Goal: Answer question/provide support: Share knowledge or assist other users

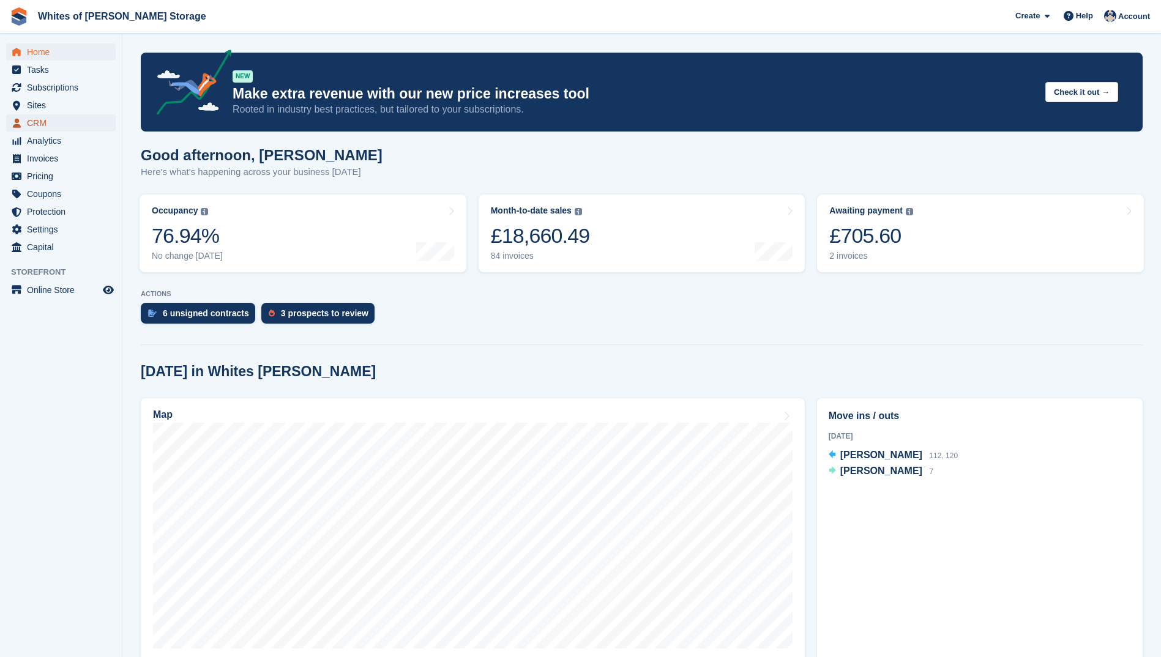
click at [38, 125] on span "CRM" at bounding box center [63, 122] width 73 height 17
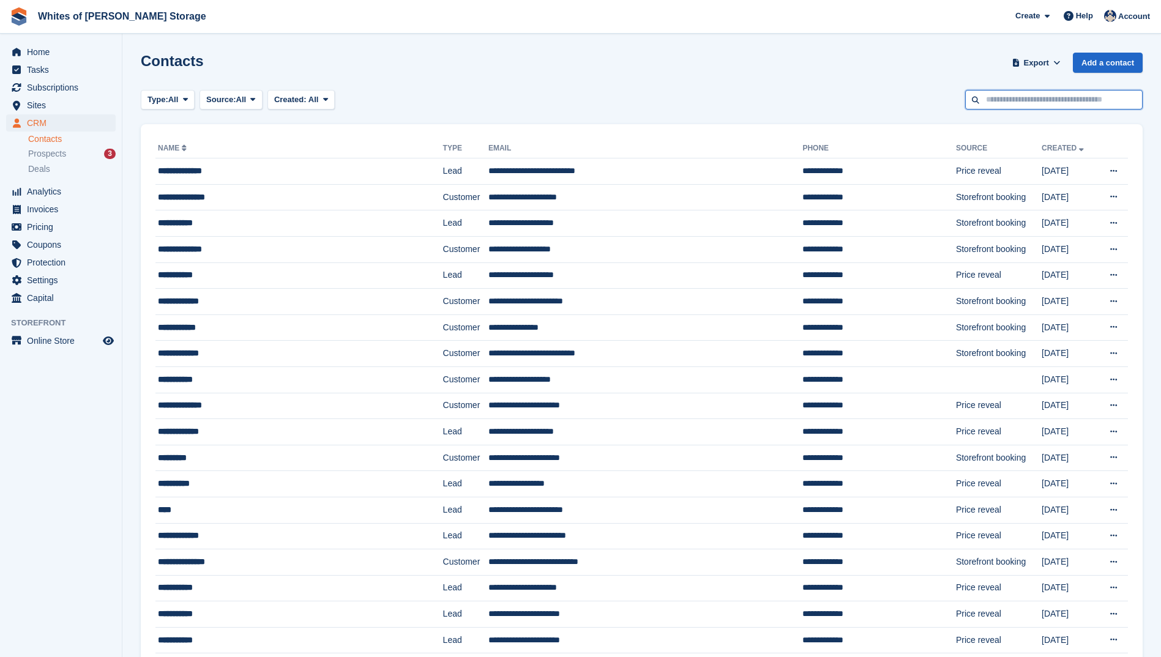
click at [993, 96] on input "text" at bounding box center [1053, 100] width 177 height 20
type input "****"
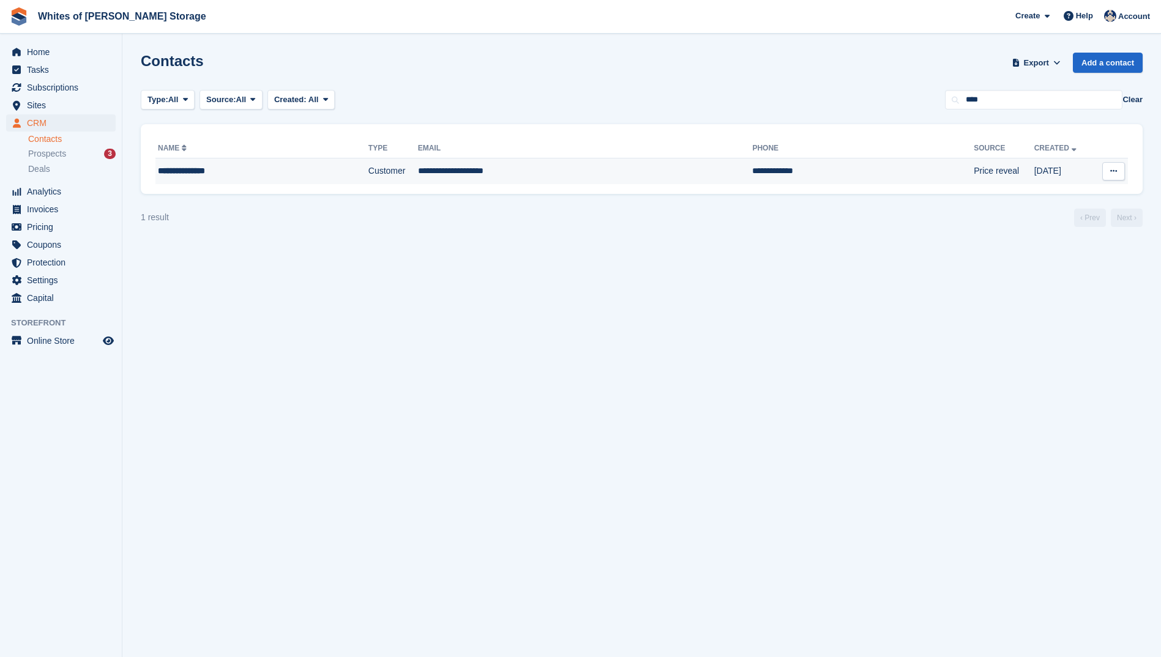
click at [176, 169] on div "**********" at bounding box center [236, 171] width 157 height 13
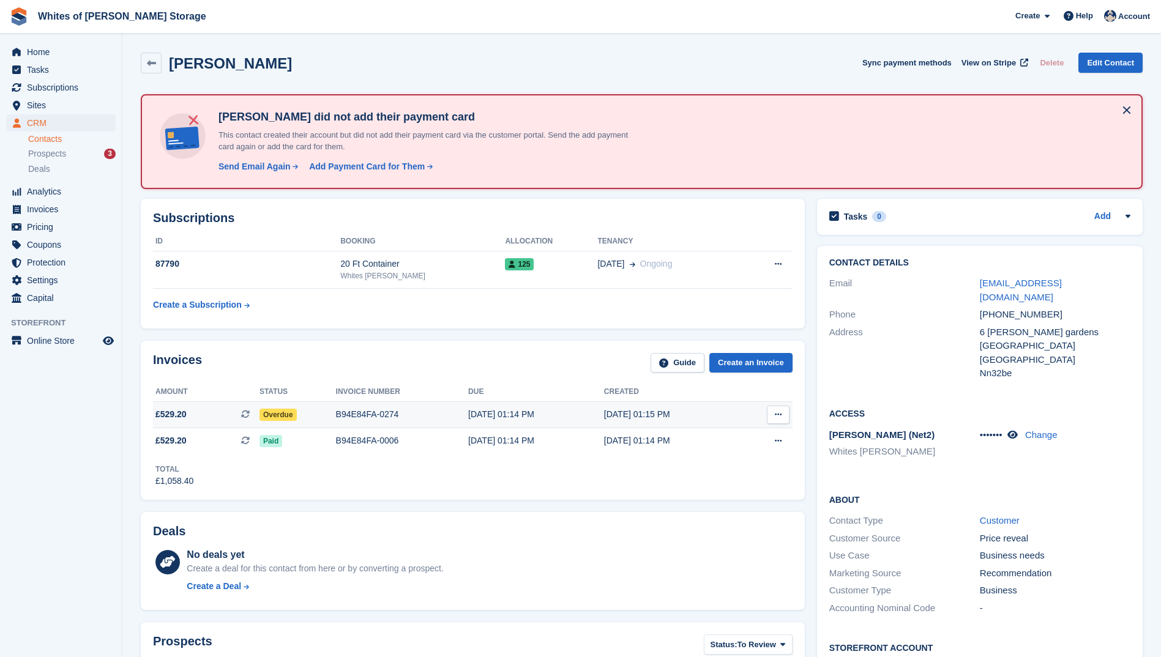
click at [168, 412] on span "£529.20" at bounding box center [170, 414] width 31 height 13
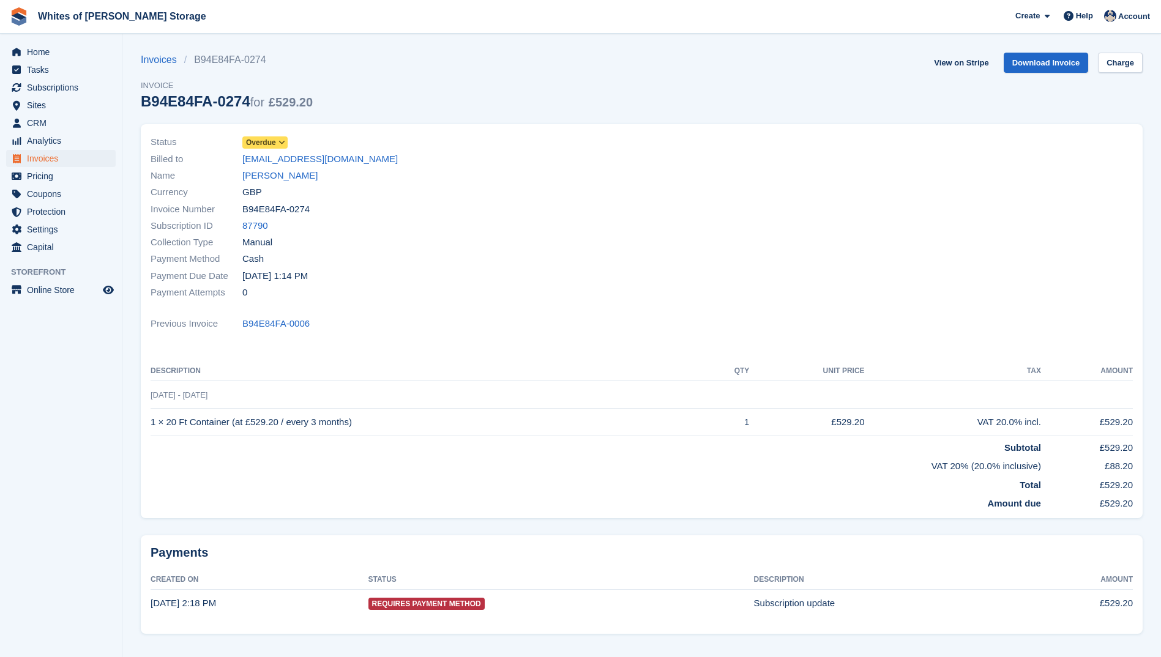
click at [803, 231] on div at bounding box center [891, 218] width 499 height 182
click at [150, 56] on link "Invoices" at bounding box center [162, 60] width 43 height 15
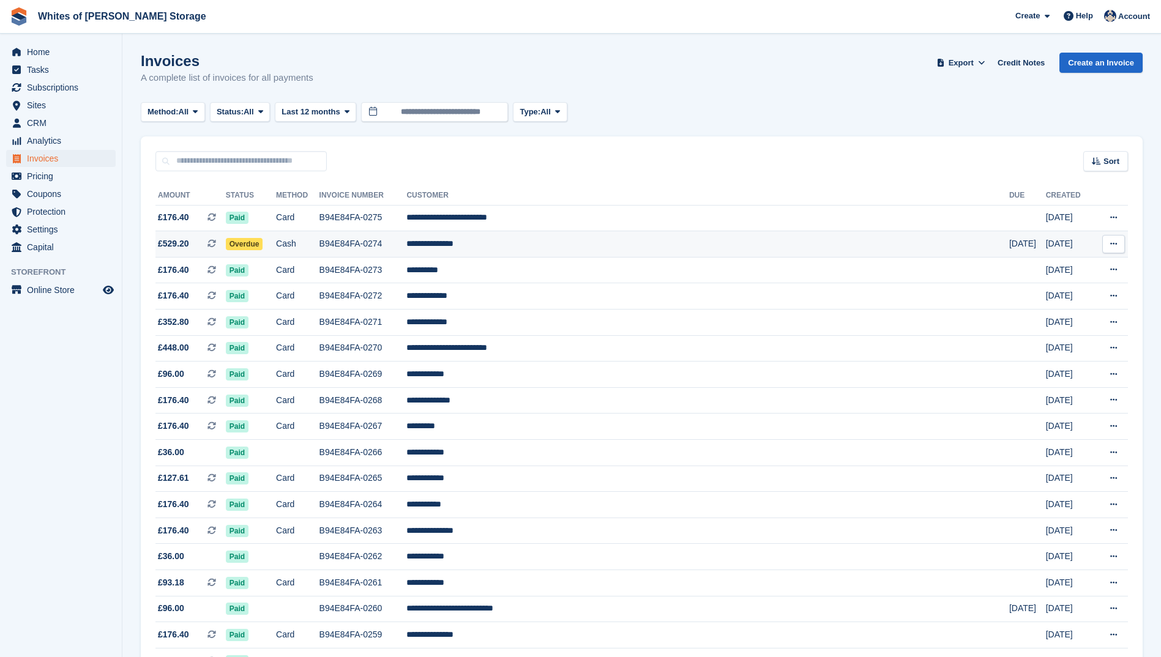
click at [1114, 246] on icon at bounding box center [1113, 244] width 7 height 8
click at [1056, 329] on p "View Subscription" at bounding box center [1066, 330] width 106 height 16
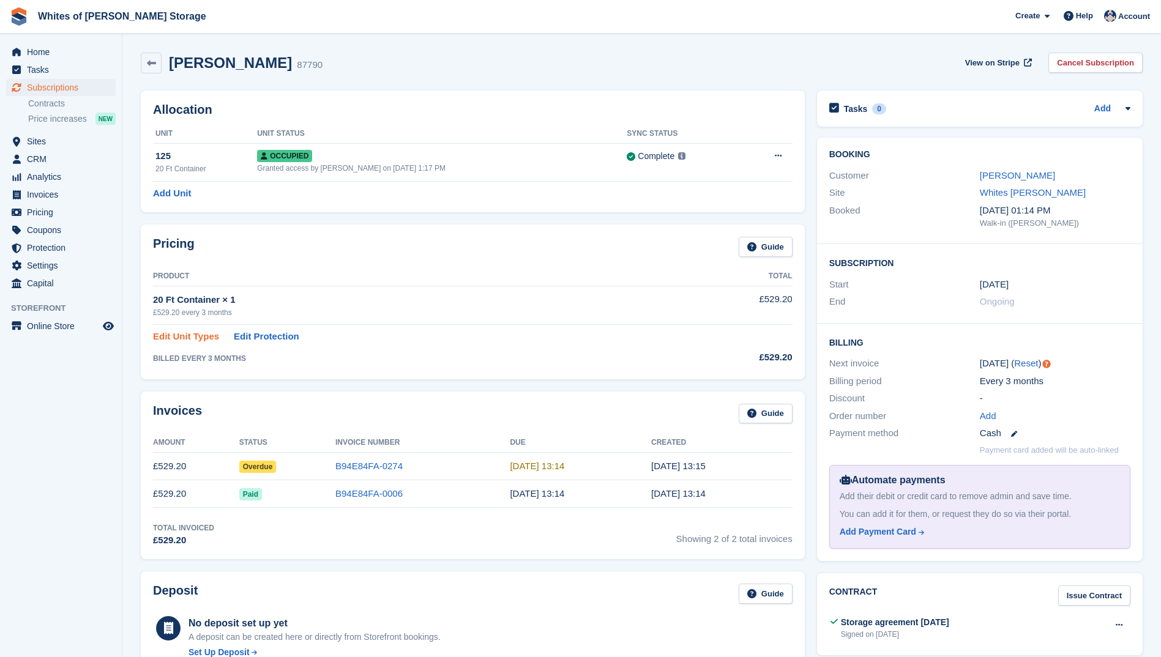
click at [164, 336] on link "Edit Unit Types" at bounding box center [186, 337] width 66 height 14
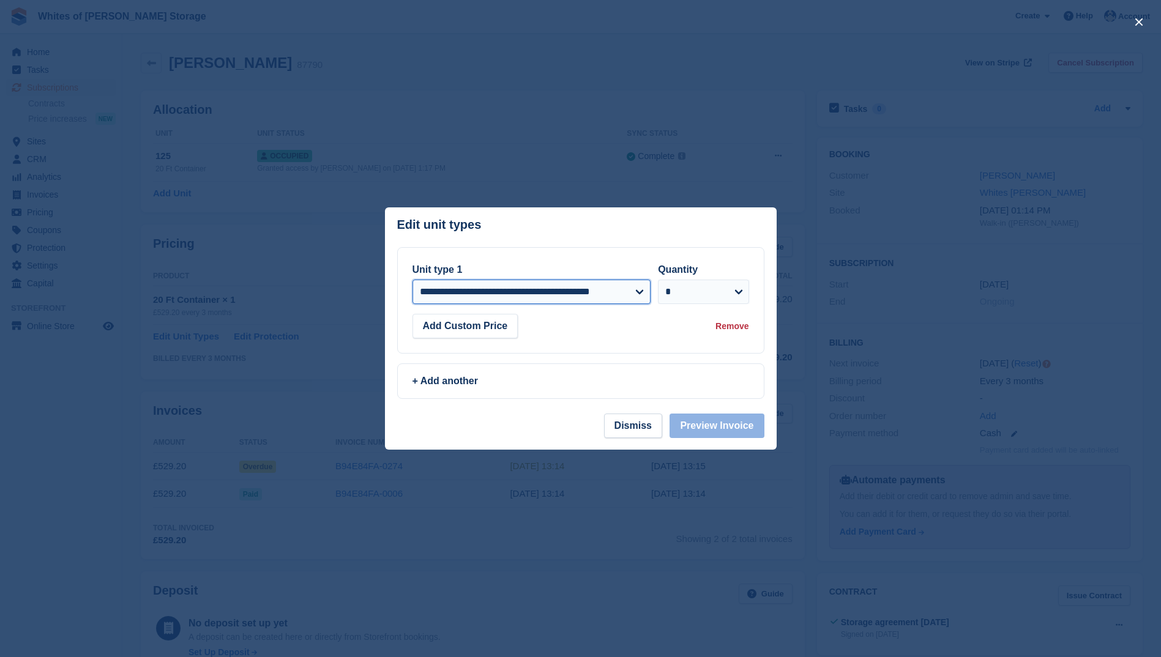
click at [637, 294] on select "**********" at bounding box center [531, 292] width 239 height 24
select select
click at [412, 281] on select "**********" at bounding box center [531, 292] width 239 height 24
click at [478, 293] on select "**********" at bounding box center [531, 292] width 239 height 24
click at [507, 250] on div "**********" at bounding box center [581, 300] width 366 height 105
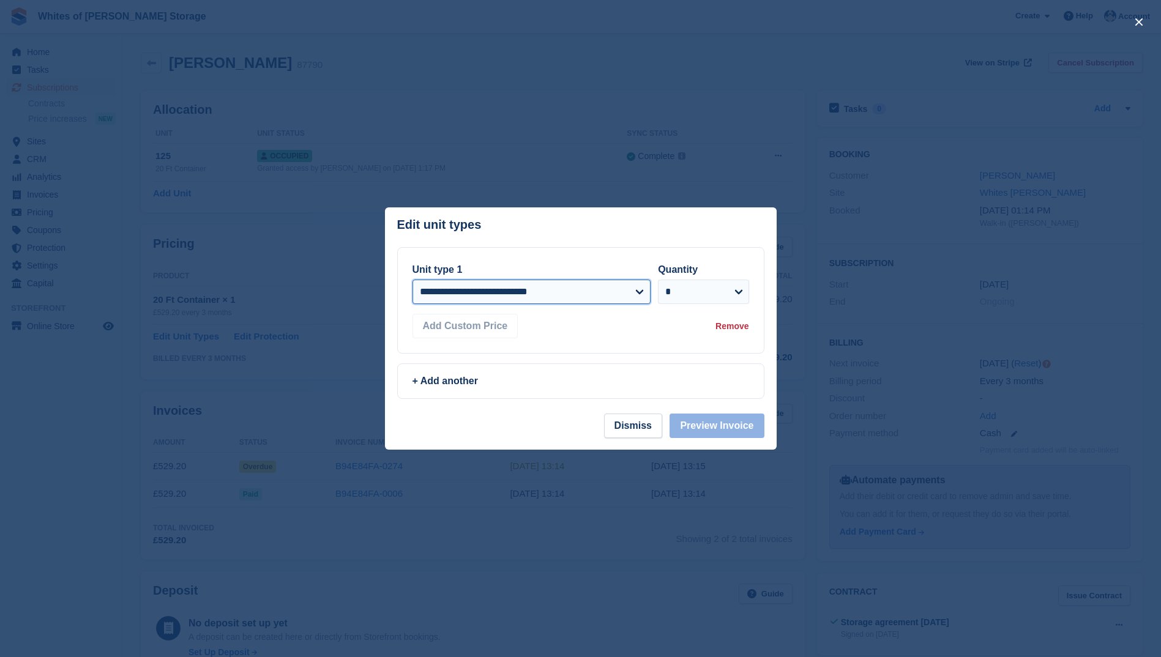
click at [488, 288] on select "**********" at bounding box center [531, 292] width 239 height 24
click at [891, 304] on div at bounding box center [580, 328] width 1161 height 657
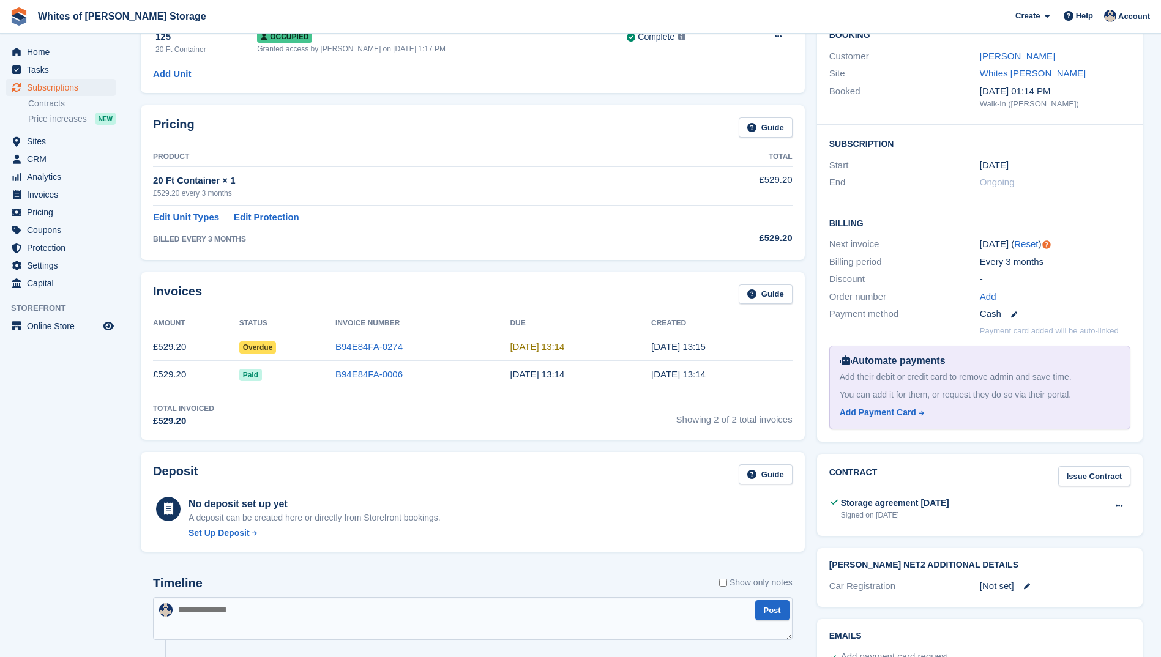
scroll to position [122, 0]
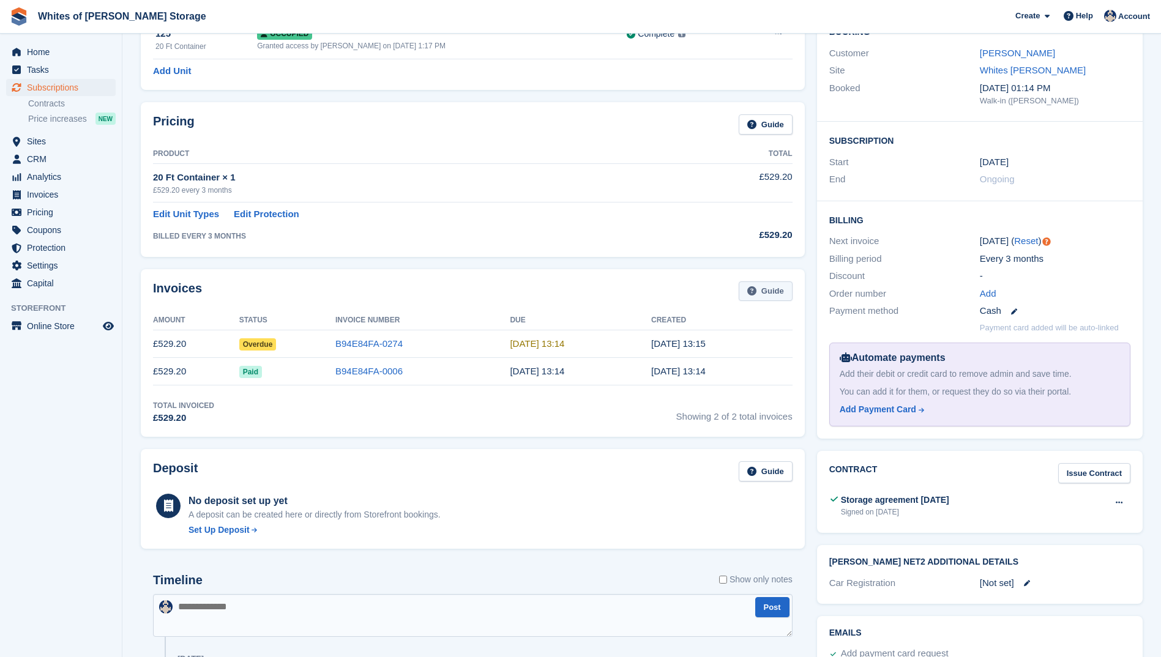
click at [775, 294] on link "Guide" at bounding box center [766, 291] width 54 height 20
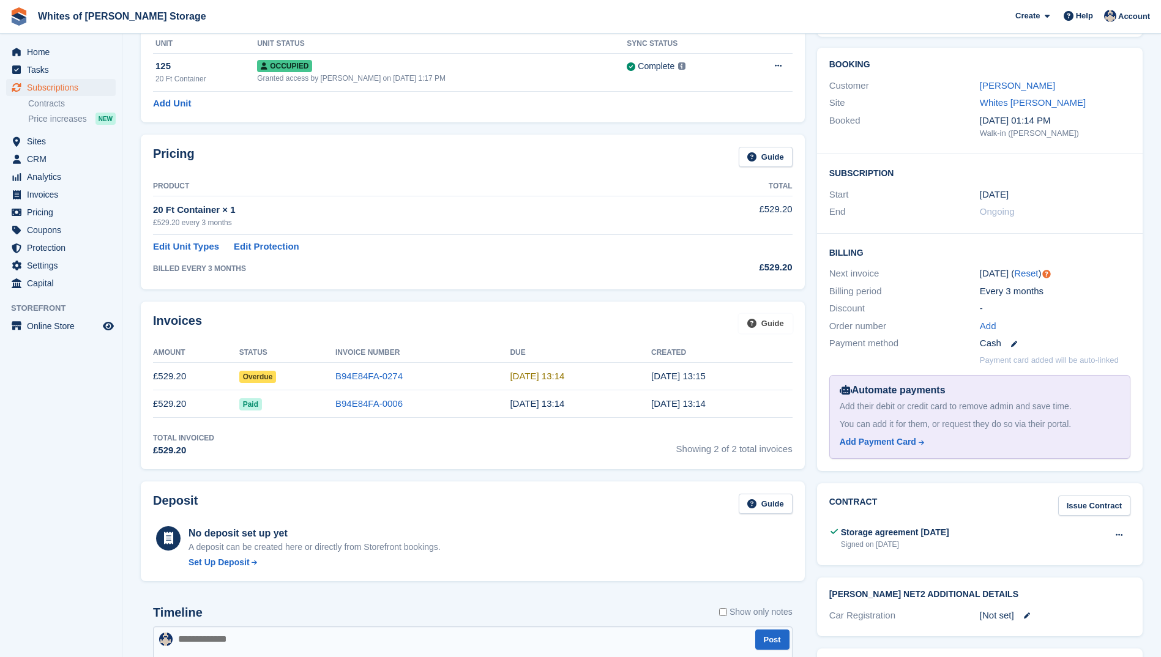
scroll to position [61, 0]
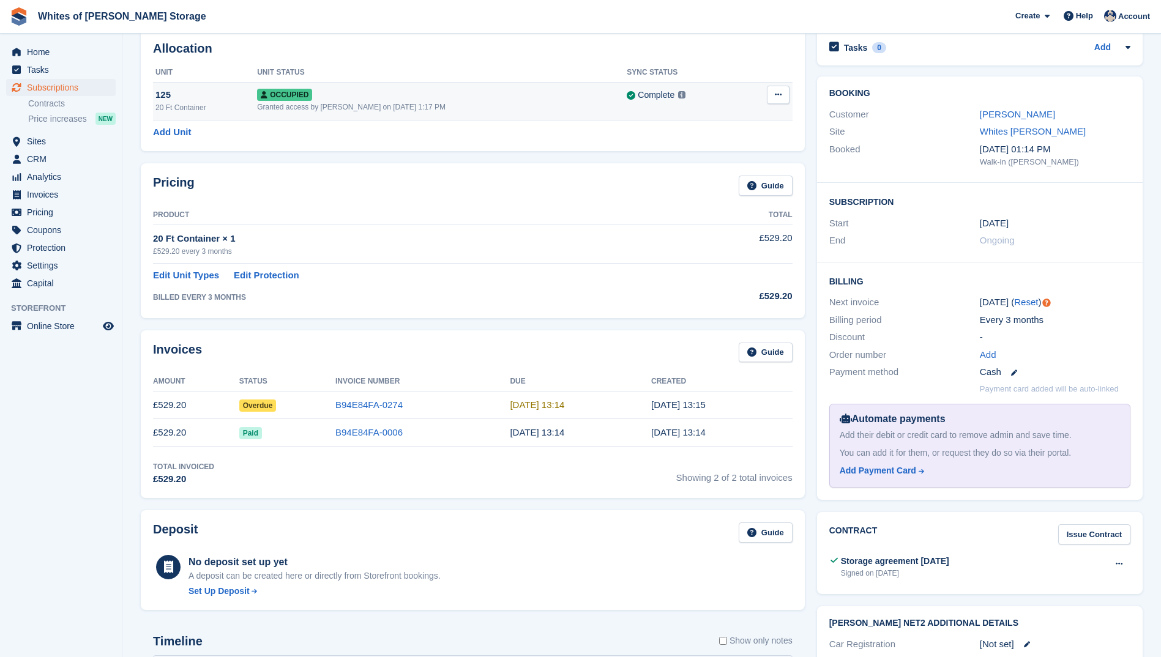
click at [180, 102] on div "20 Ft Container" at bounding box center [206, 107] width 102 height 11
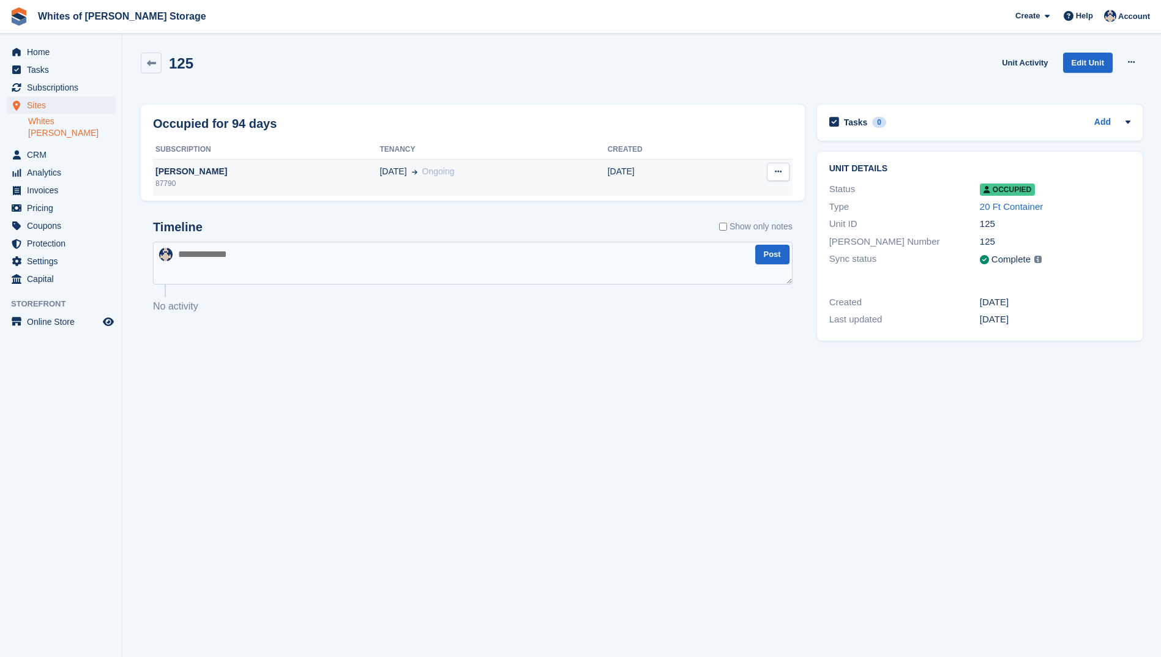
click at [775, 169] on icon at bounding box center [778, 172] width 7 height 8
click at [151, 59] on icon at bounding box center [151, 63] width 9 height 9
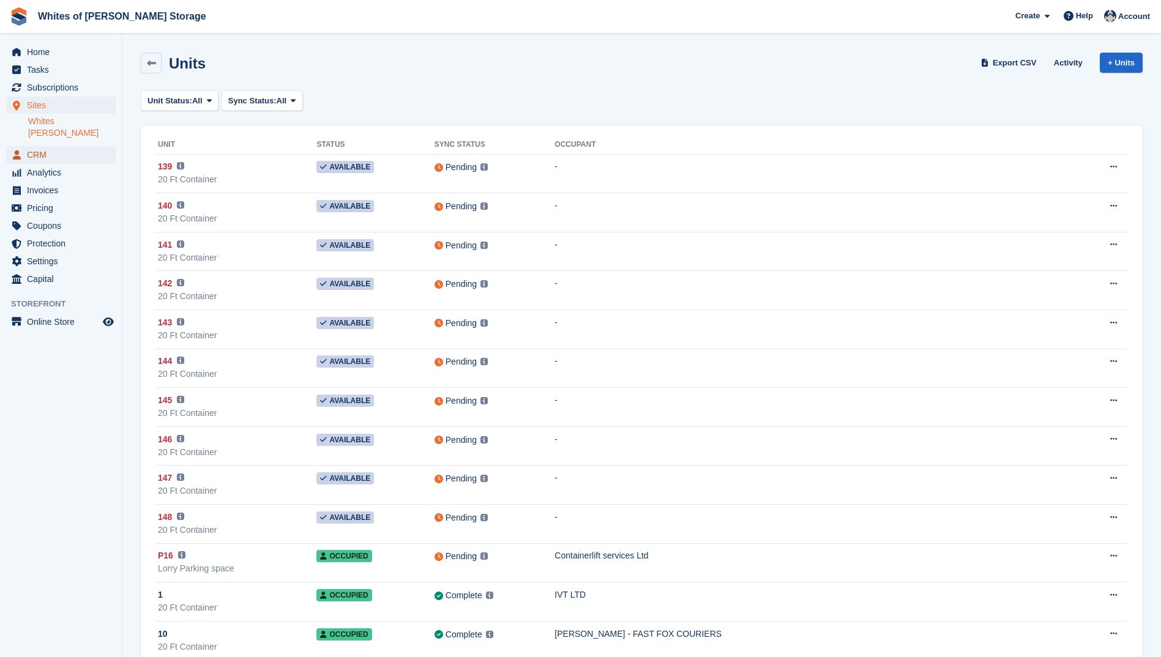
click at [37, 146] on span "CRM" at bounding box center [63, 154] width 73 height 17
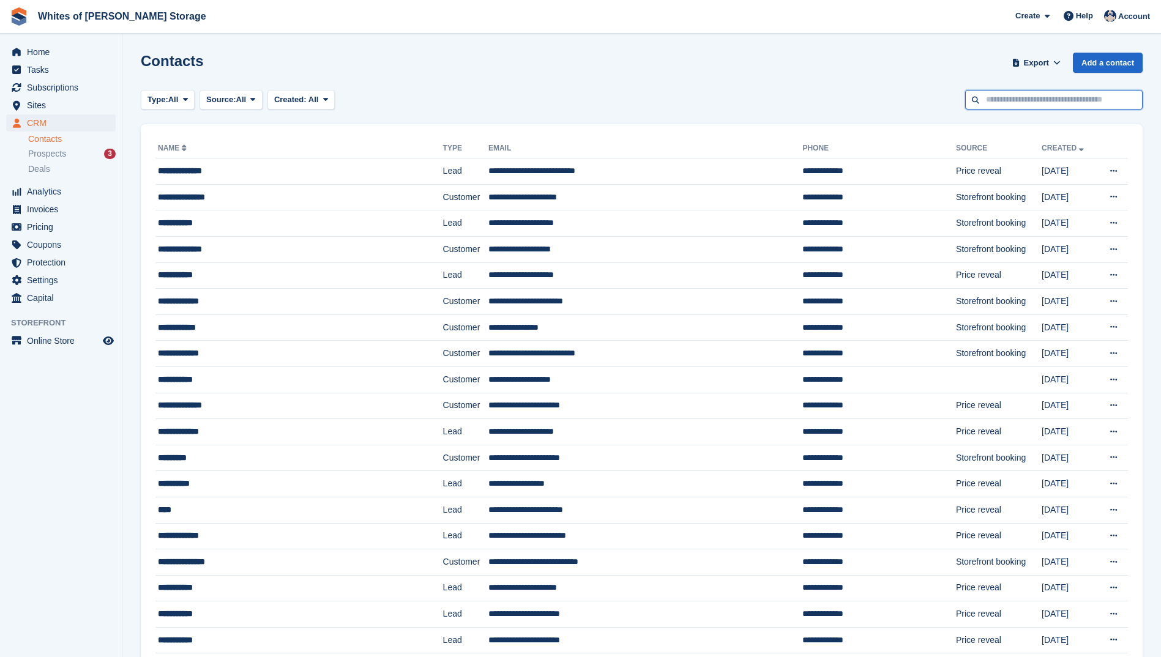
click at [1025, 108] on input "text" at bounding box center [1053, 100] width 177 height 20
type input "***"
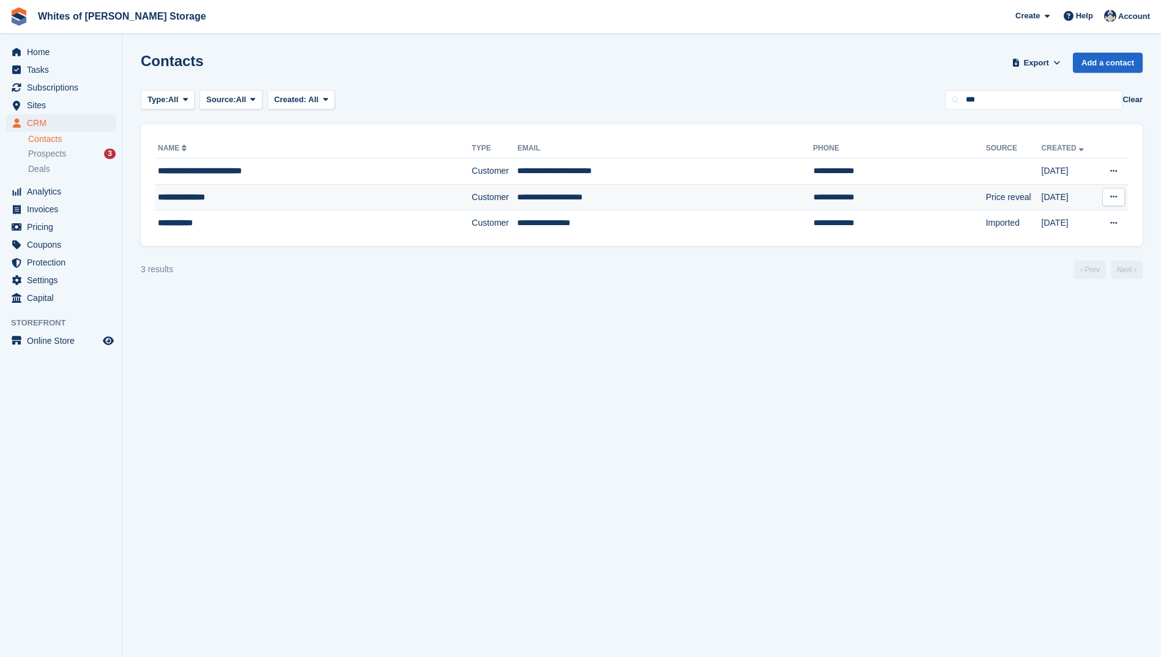
click at [1114, 198] on icon at bounding box center [1113, 197] width 7 height 8
click at [169, 198] on div "**********" at bounding box center [285, 197] width 255 height 13
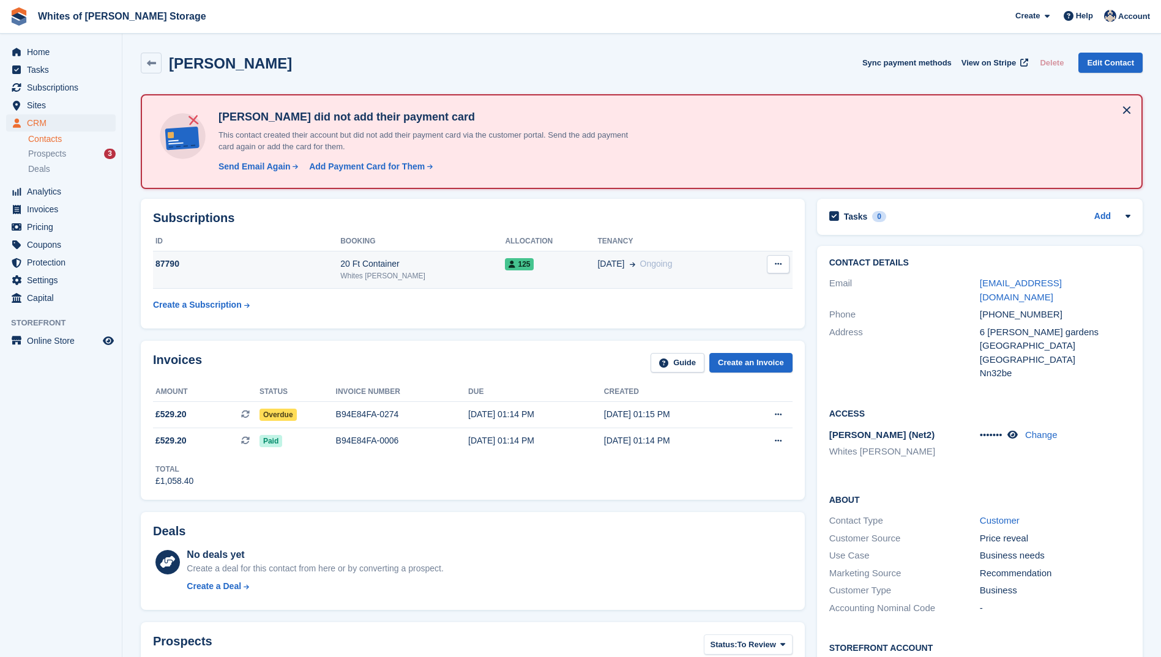
click at [174, 263] on div "87790" at bounding box center [246, 264] width 187 height 13
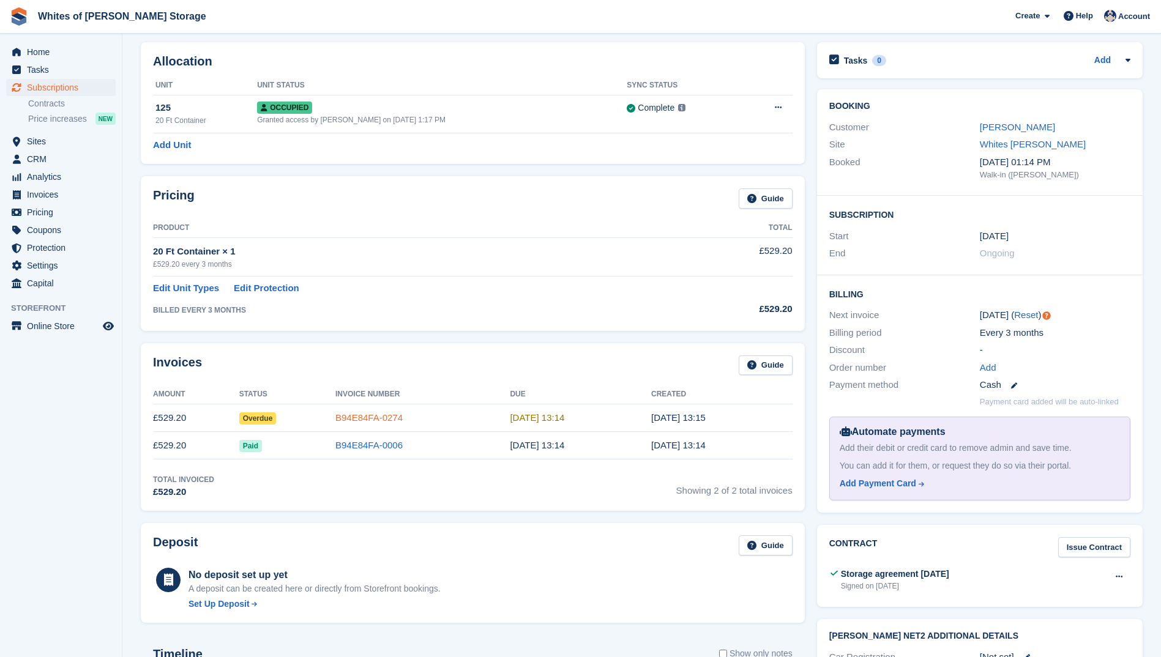
scroll to position [13, 0]
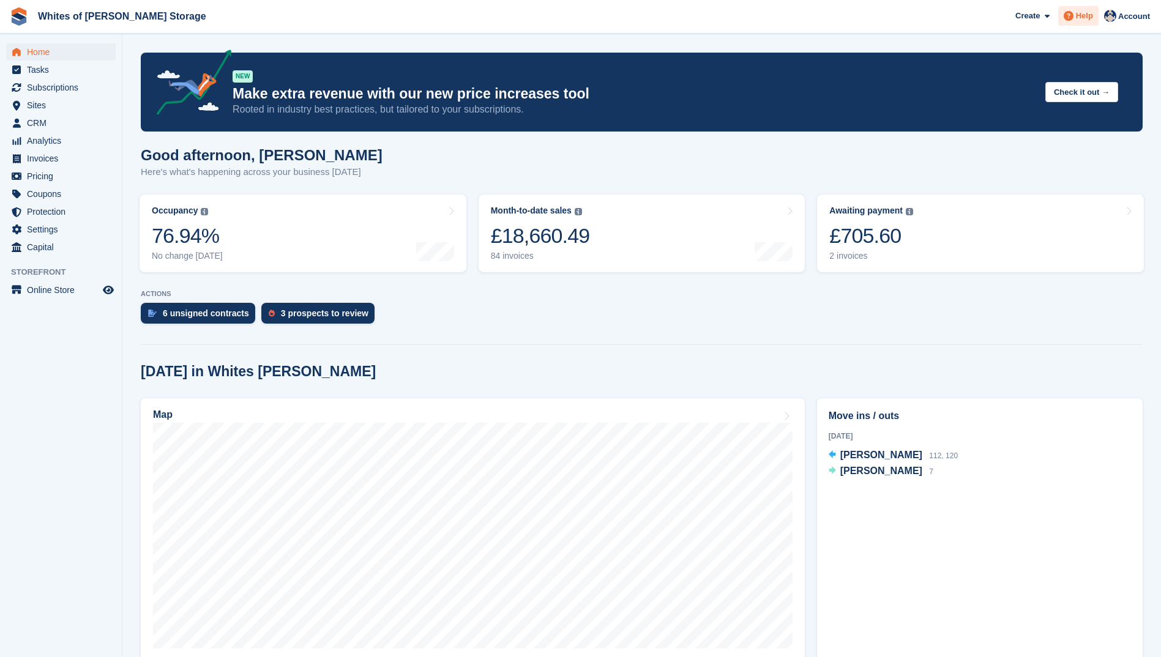
click at [1085, 13] on span "Help" at bounding box center [1084, 16] width 17 height 12
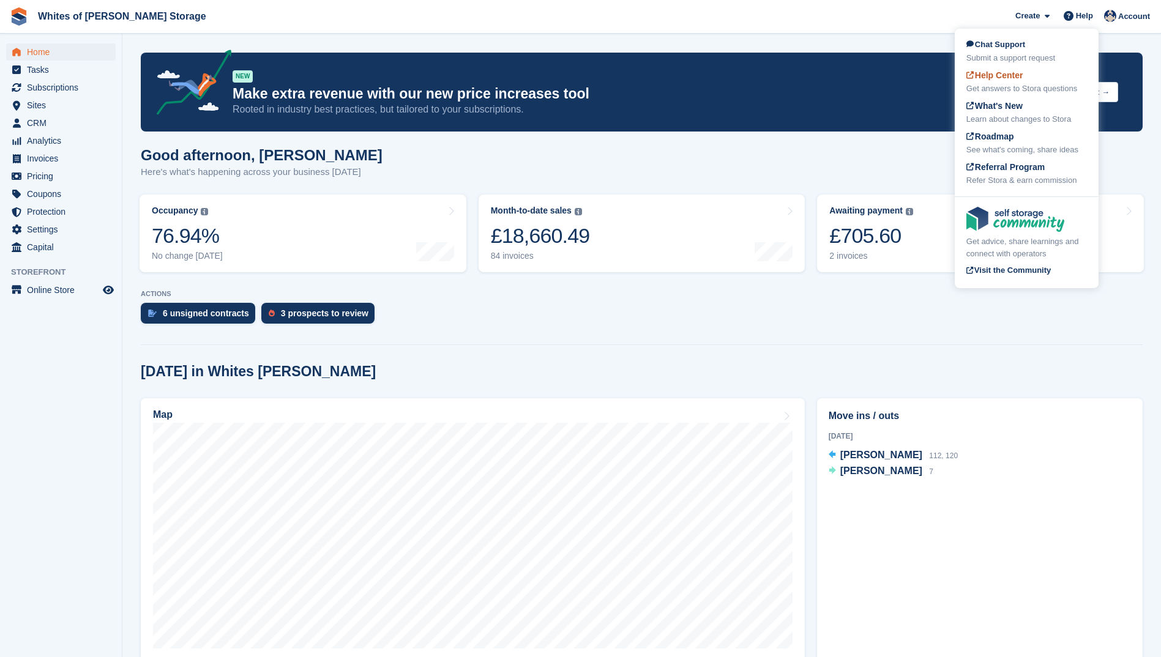
click at [999, 78] on span "Help Center" at bounding box center [994, 75] width 57 height 10
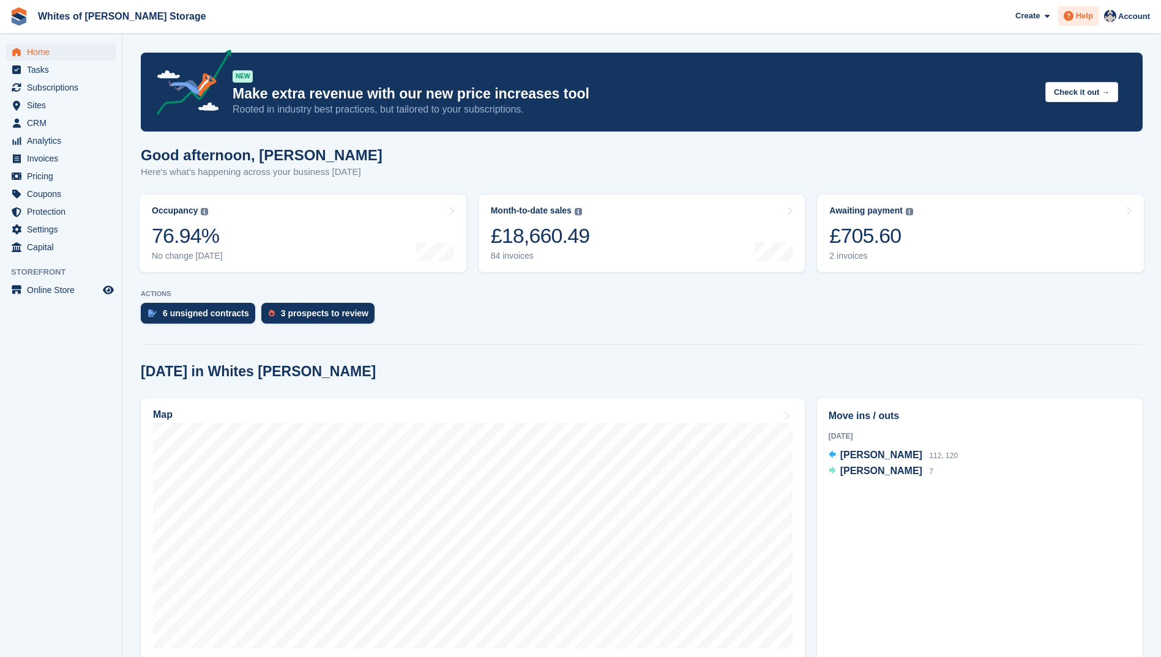
click at [1081, 13] on span "Help" at bounding box center [1084, 16] width 17 height 12
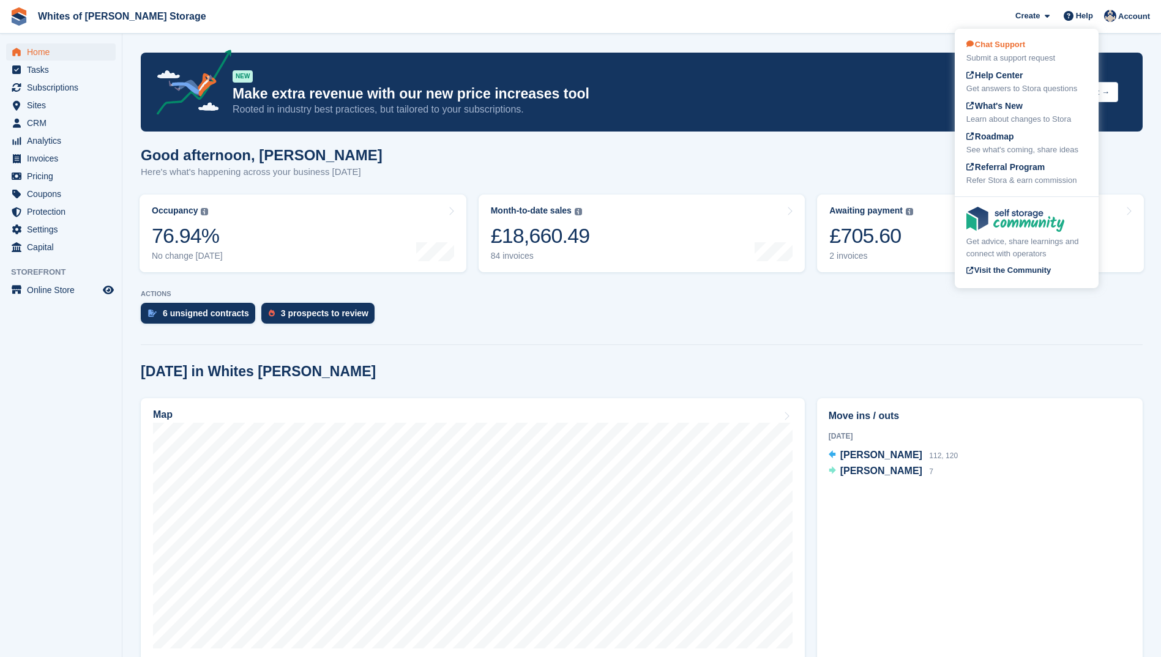
click at [1011, 47] on span "Chat Support" at bounding box center [995, 44] width 59 height 9
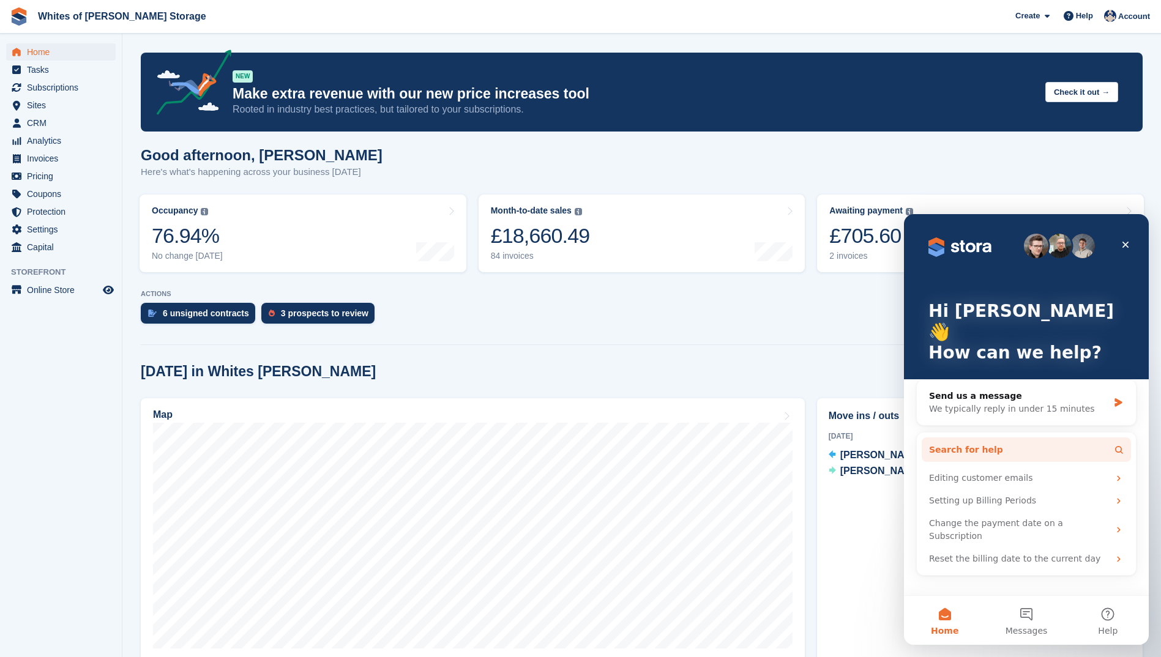
click at [940, 444] on span "Search for help" at bounding box center [966, 450] width 74 height 13
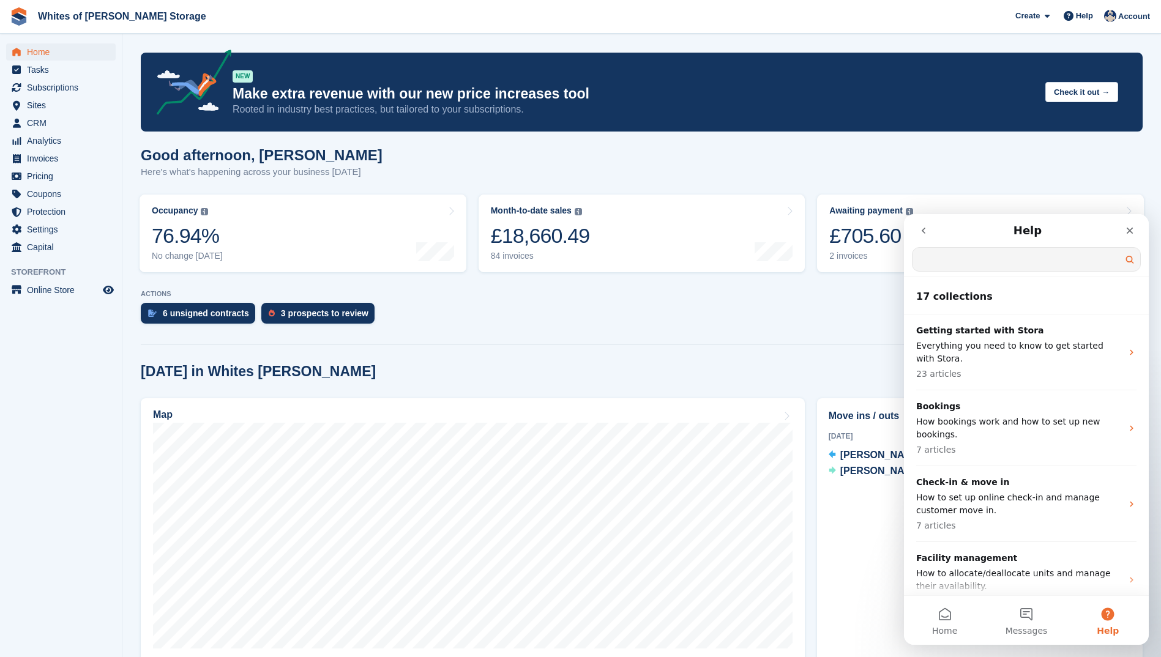
click at [926, 260] on input "Search for help" at bounding box center [1026, 259] width 228 height 23
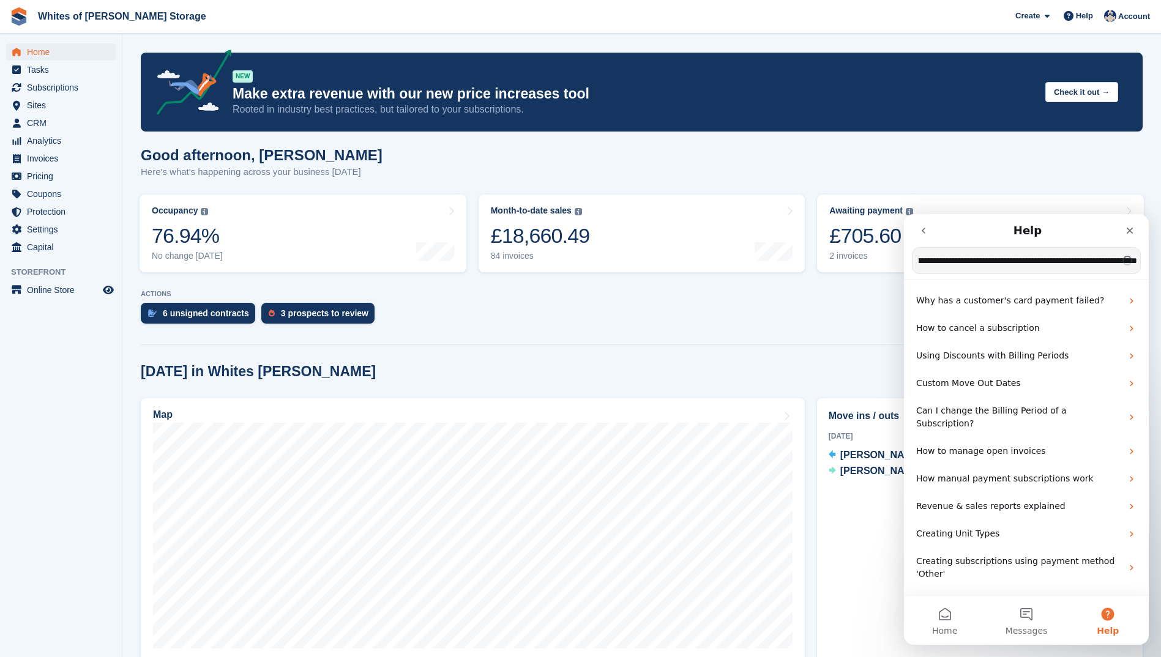
scroll to position [0, 459]
type input "**********"
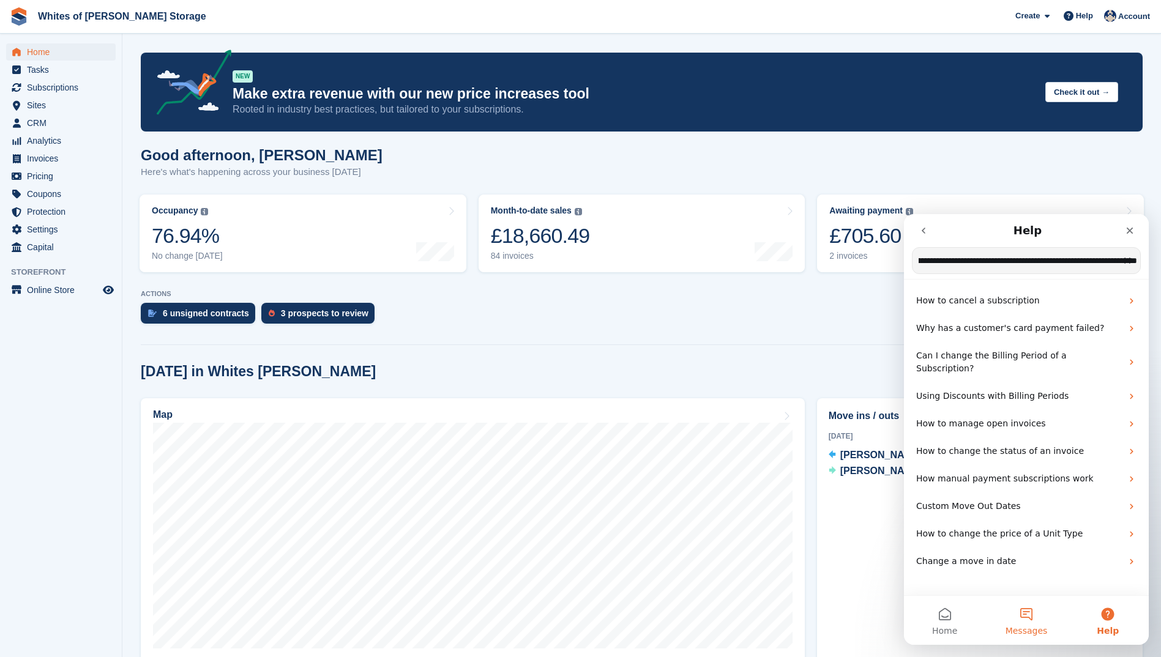
scroll to position [0, 0]
click at [1028, 621] on button "Messages" at bounding box center [1025, 620] width 81 height 49
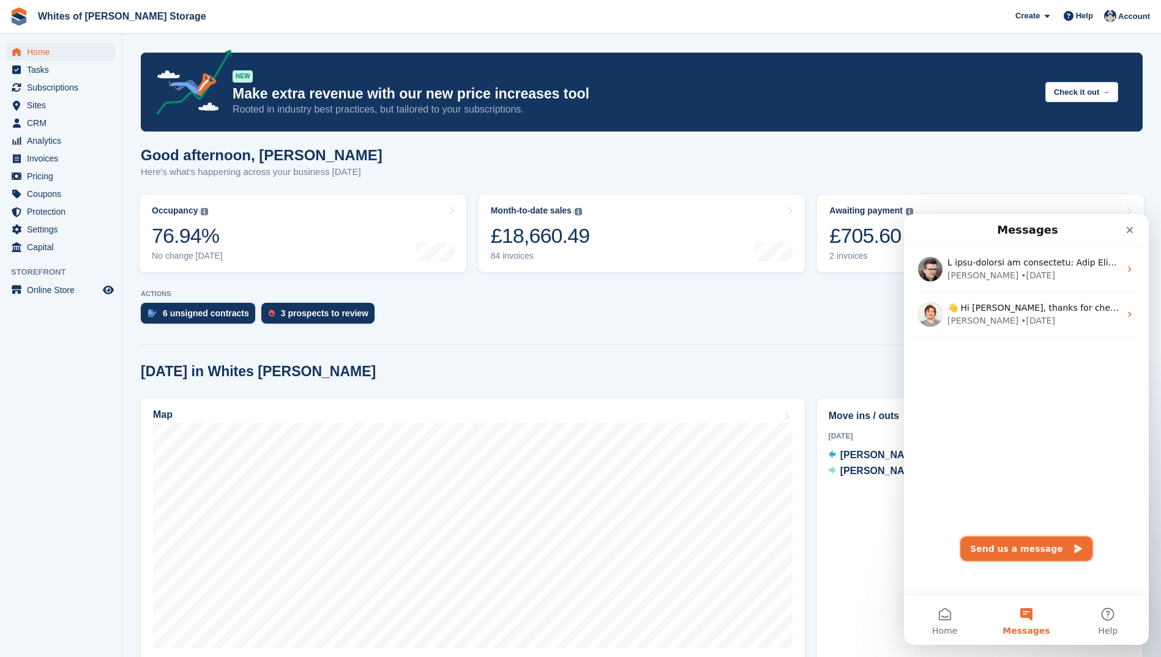
click at [997, 550] on button "Send us a message" at bounding box center [1026, 549] width 132 height 24
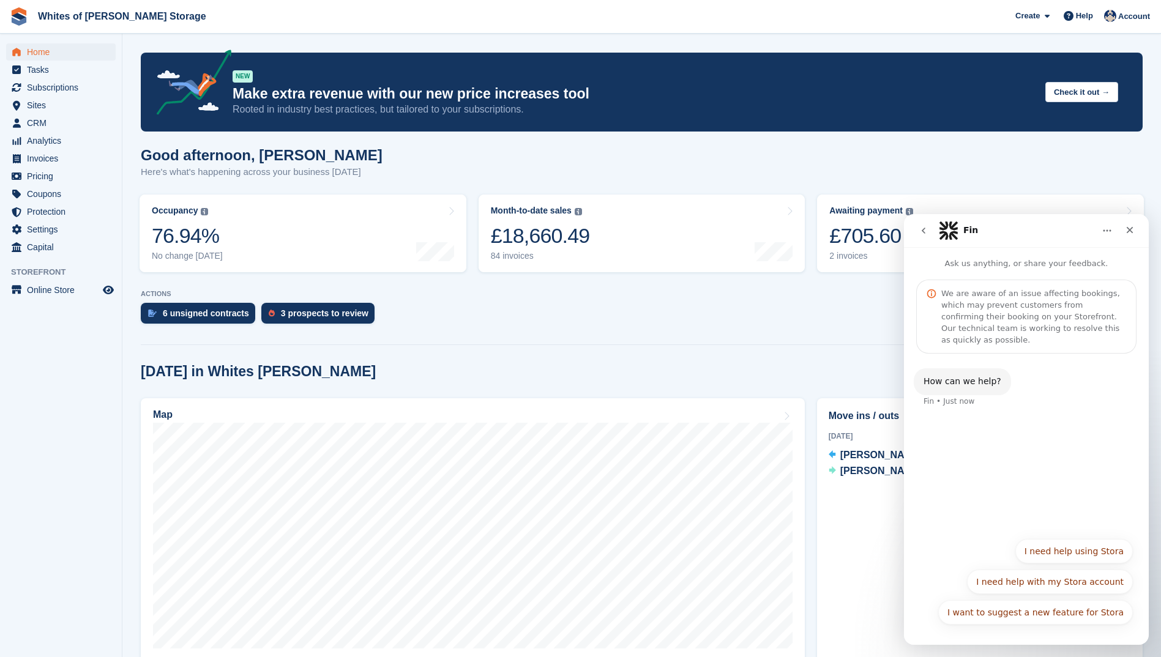
click at [944, 397] on div "How can we help? Fin • Just now" at bounding box center [1026, 395] width 225 height 54
click at [937, 398] on div "Fin • Just now" at bounding box center [948, 401] width 51 height 7
click at [994, 413] on div "How can we help? Fin • Just now" at bounding box center [1026, 442] width 245 height 177
click at [1155, 505] on section "NEW Make extra revenue with our new price increases tool Rooted in industry bes…" at bounding box center [641, 505] width 1038 height 1011
click at [1069, 558] on button "I need help using Stora" at bounding box center [1073, 551] width 117 height 24
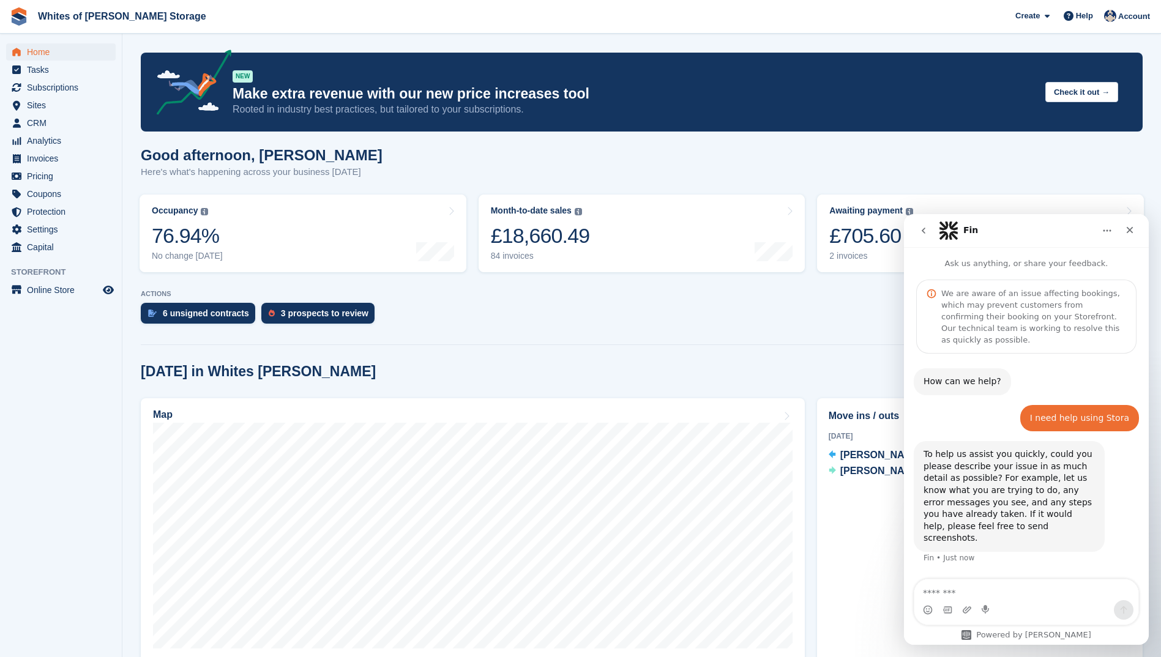
click at [982, 592] on textarea "Message…" at bounding box center [1026, 589] width 224 height 21
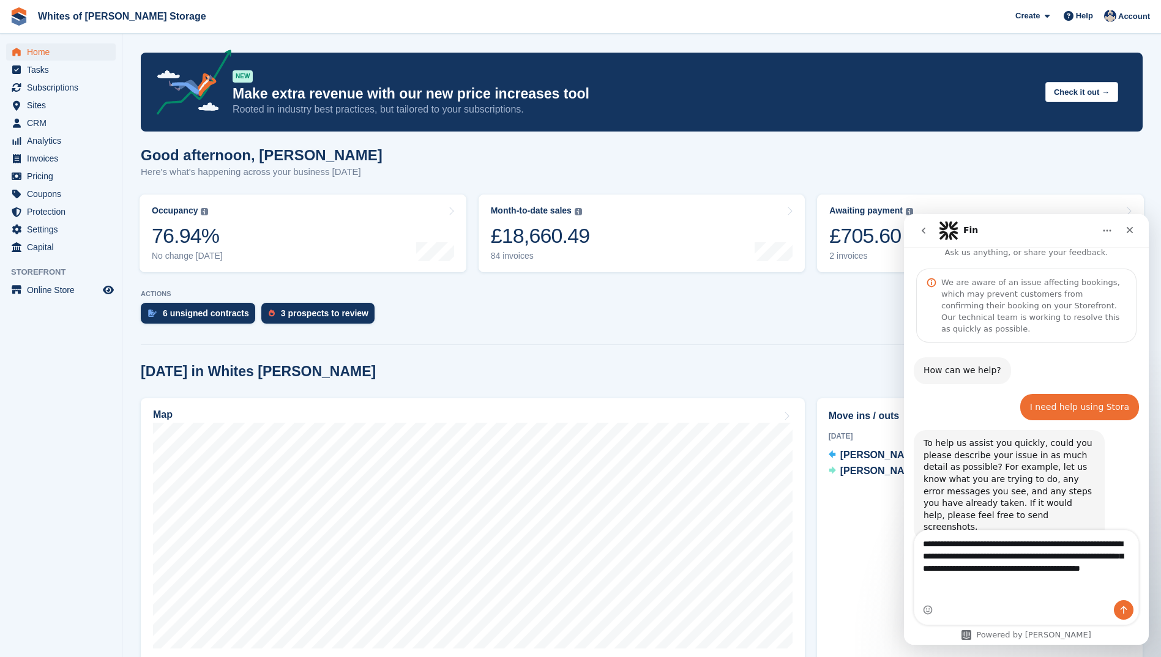
type textarea "**********"
click at [1126, 610] on icon "Send a message…" at bounding box center [1124, 610] width 10 height 10
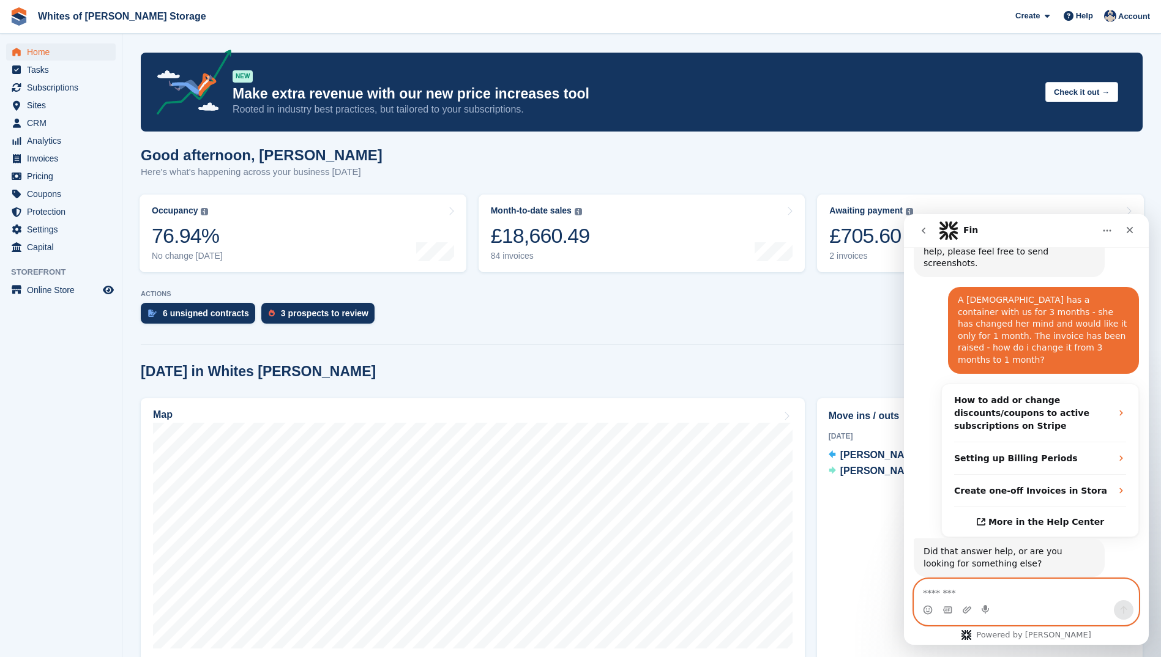
scroll to position [294, 0]
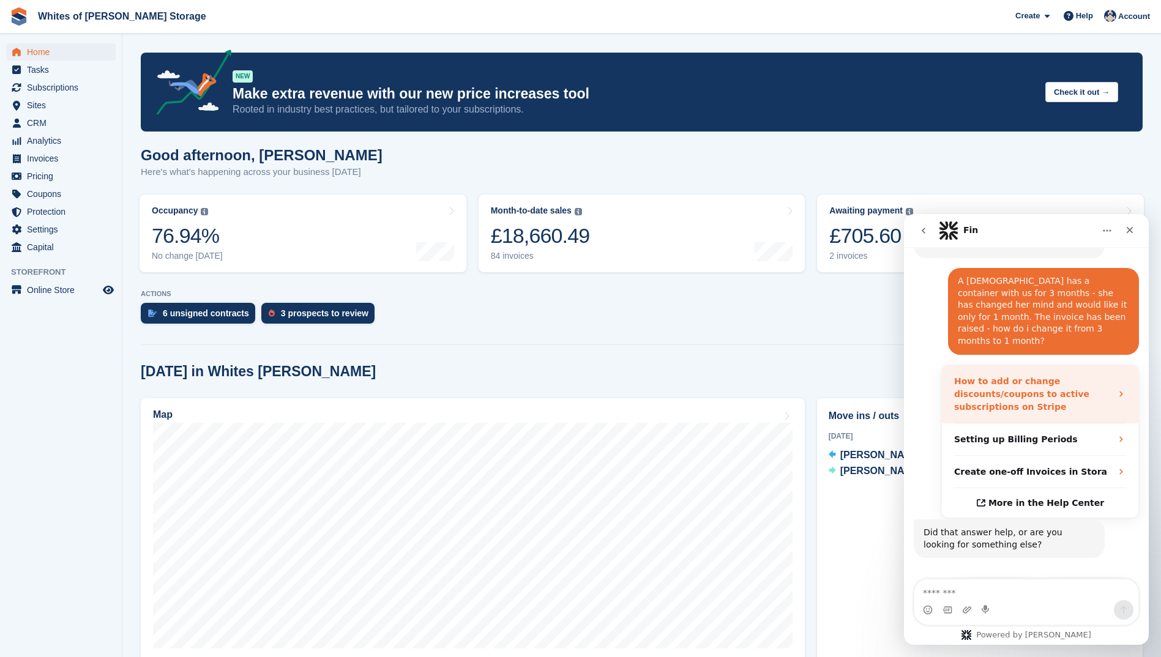
click at [988, 376] on strong "How to add or change discounts/coupons to active subscriptions on Stripe" at bounding box center [1021, 393] width 135 height 35
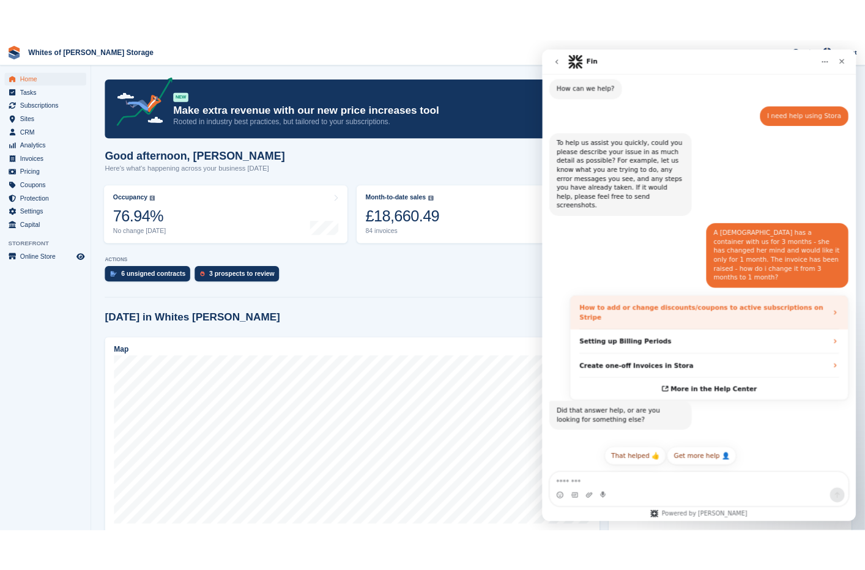
scroll to position [0, 0]
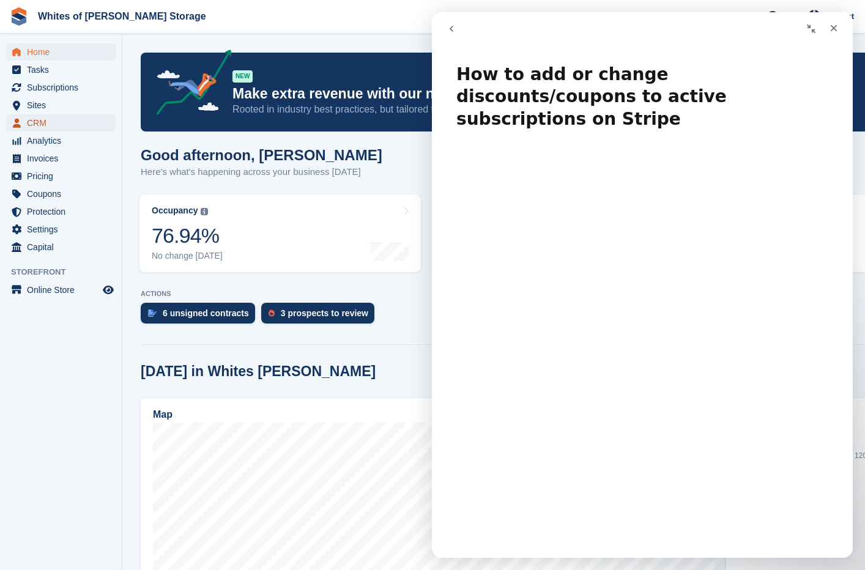
click at [42, 119] on span "CRM" at bounding box center [63, 122] width 73 height 17
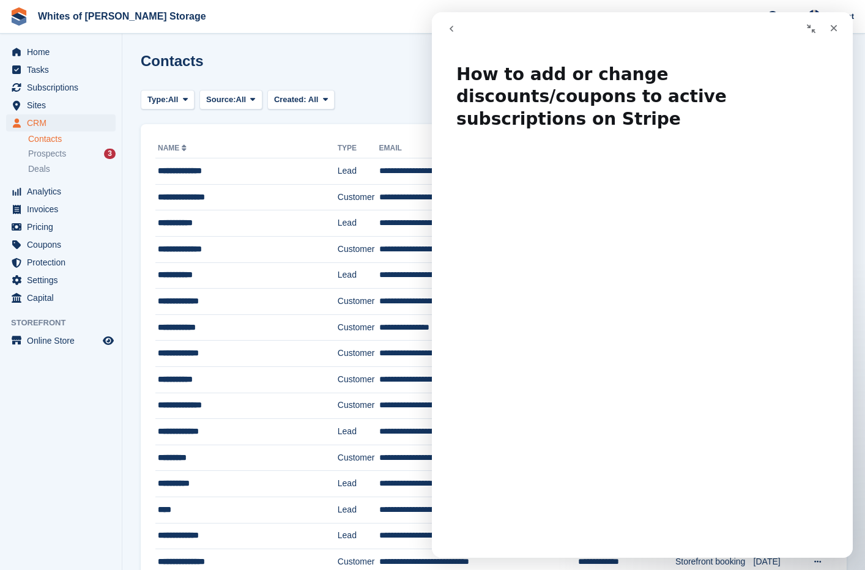
click at [808, 29] on icon "Collapse window" at bounding box center [811, 29] width 10 height 10
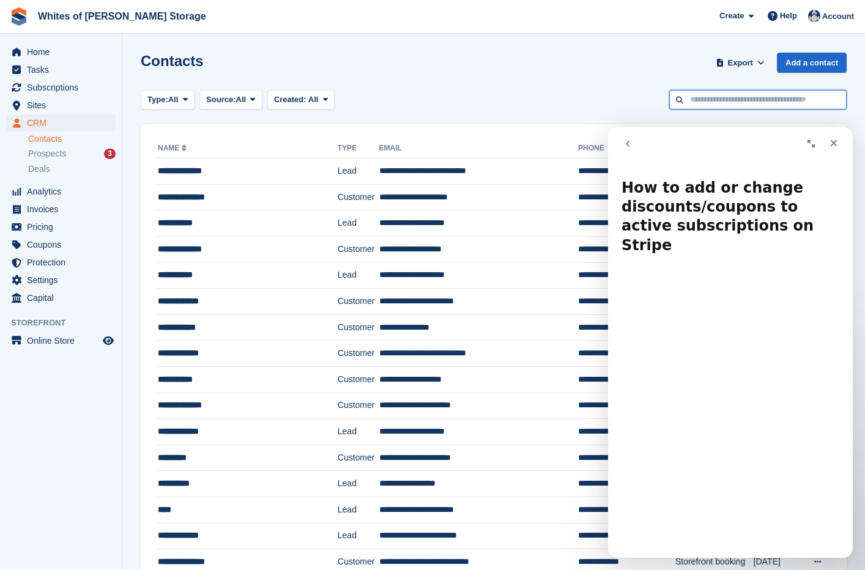
click at [707, 100] on input "text" at bounding box center [757, 100] width 177 height 20
click at [714, 102] on input "*****" at bounding box center [757, 100] width 177 height 20
type input "*****"
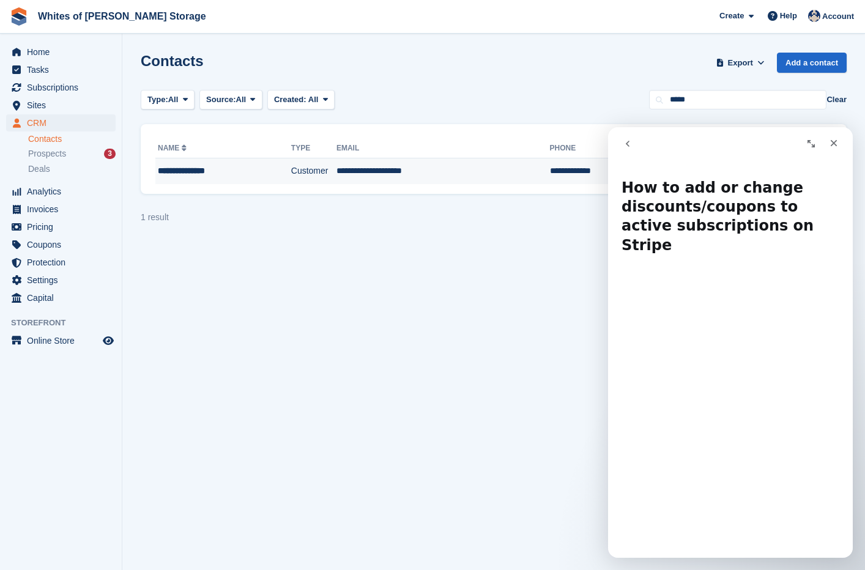
click at [181, 174] on div "**********" at bounding box center [212, 171] width 109 height 13
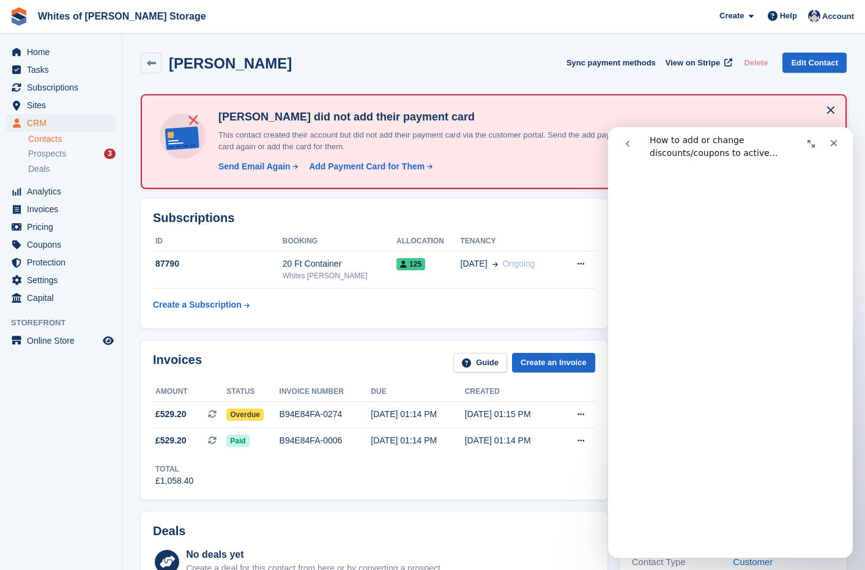
scroll to position [245, 0]
click at [576, 267] on button at bounding box center [581, 264] width 23 height 18
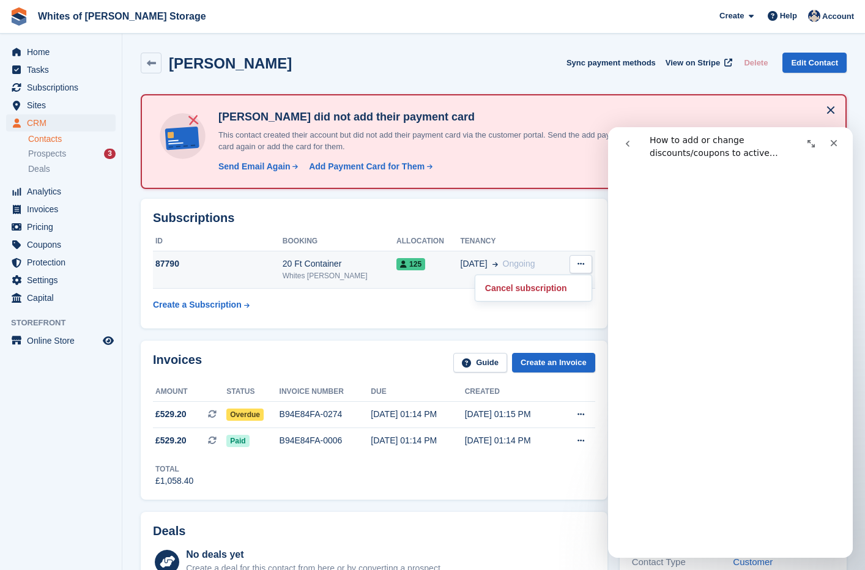
click at [576, 267] on button at bounding box center [581, 264] width 23 height 18
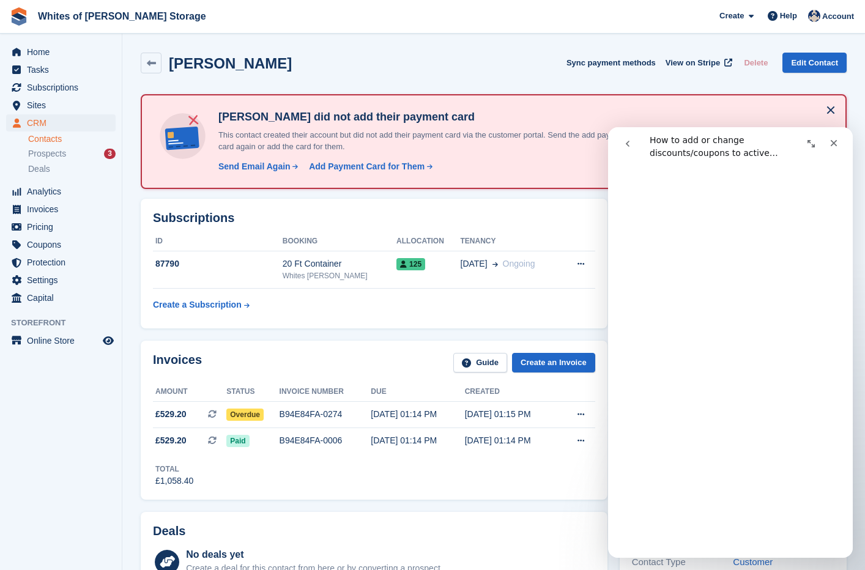
click at [809, 138] on button "Expand window" at bounding box center [811, 143] width 23 height 23
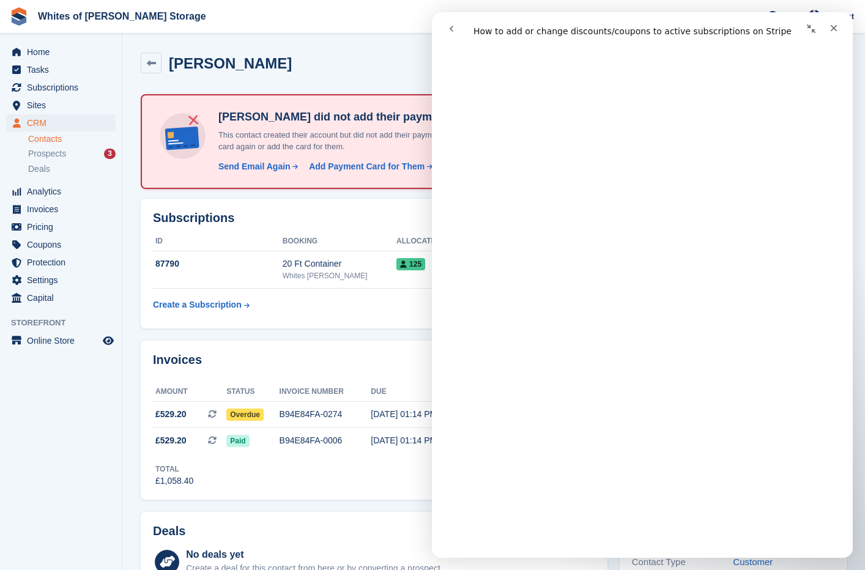
scroll to position [247, 0]
click at [346, 303] on table "ID Booking Allocation Tenancy 87790 20 Ft Container Whites Earls Barton 125 27 …" at bounding box center [374, 274] width 442 height 84
click at [811, 24] on icon "Collapse window" at bounding box center [811, 29] width 10 height 10
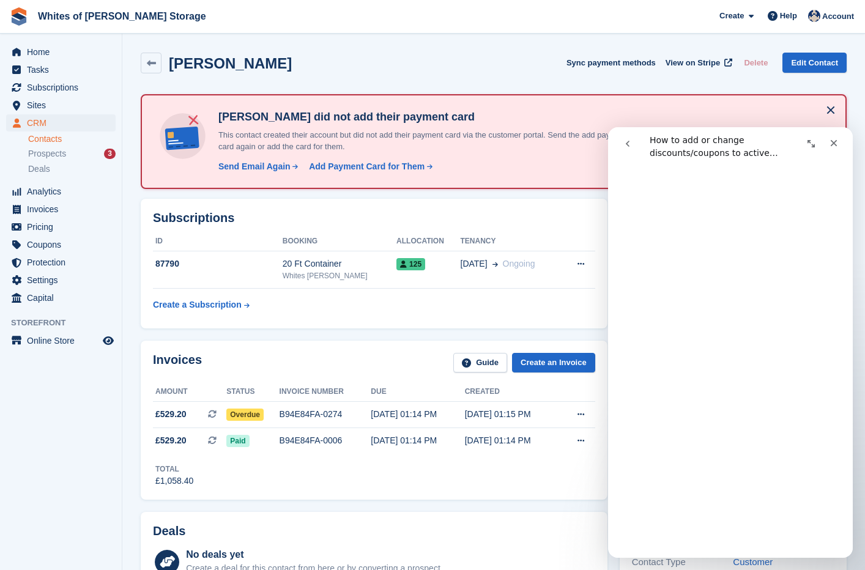
scroll to position [242, 0]
click at [576, 262] on button at bounding box center [581, 264] width 23 height 18
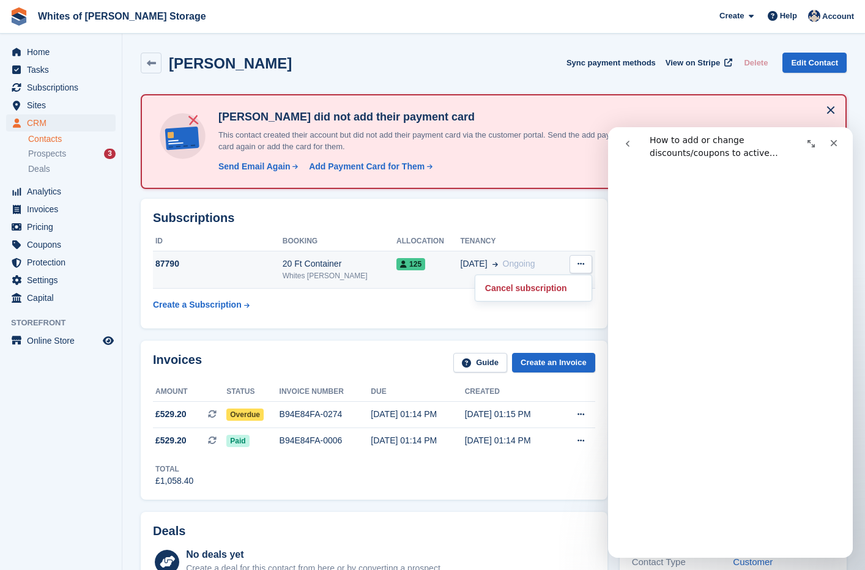
click at [576, 262] on button at bounding box center [581, 264] width 23 height 18
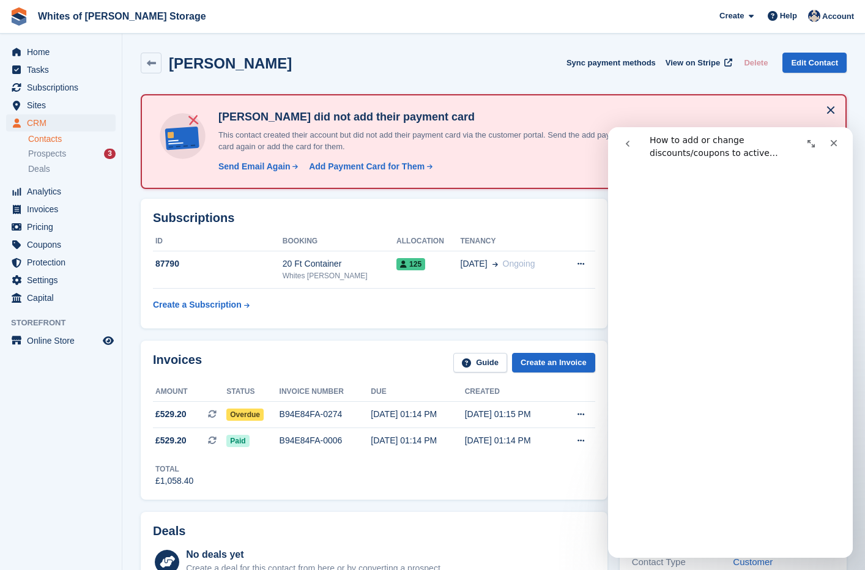
click at [811, 140] on icon "Expand window" at bounding box center [811, 144] width 10 height 10
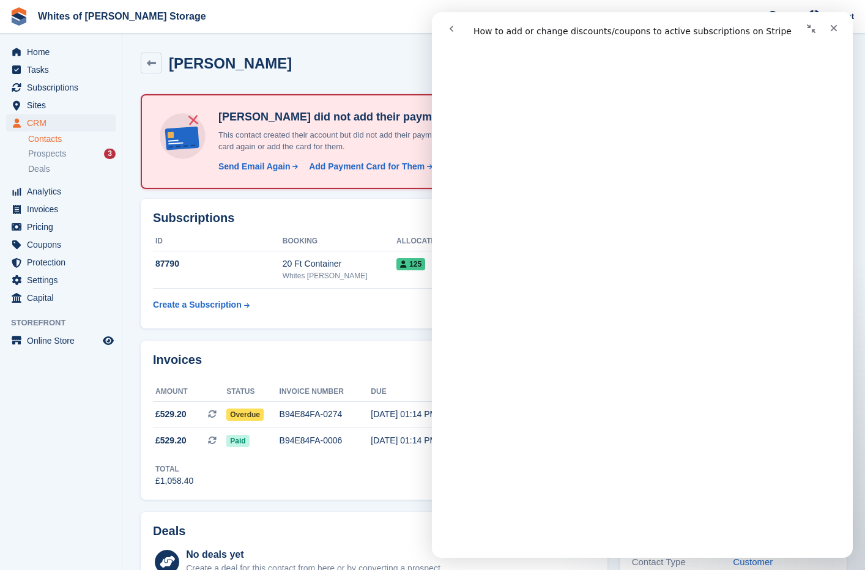
scroll to position [0, 0]
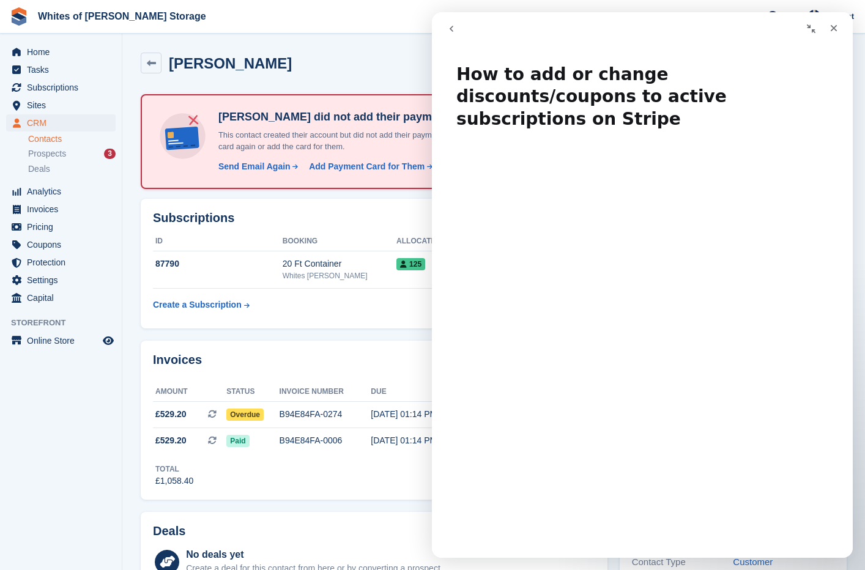
click at [456, 33] on button "go back" at bounding box center [451, 28] width 23 height 23
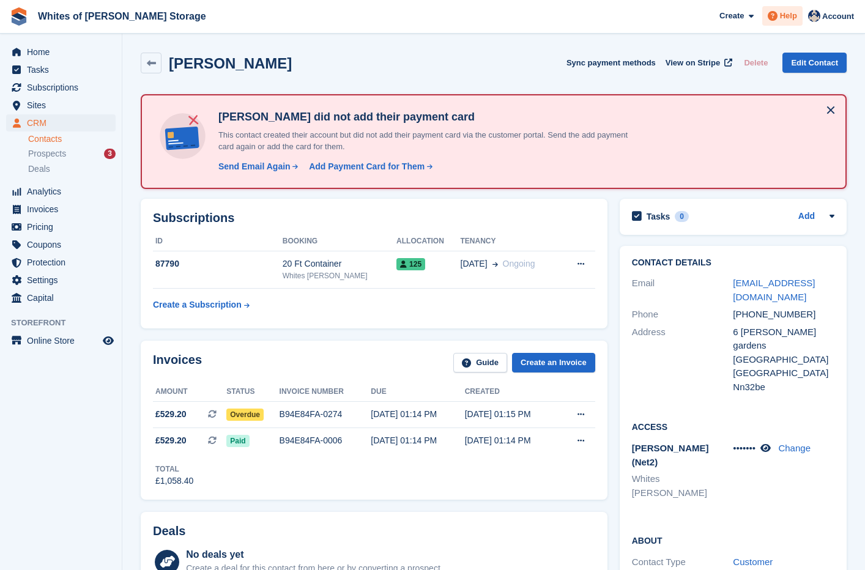
click at [784, 15] on span "Help" at bounding box center [788, 16] width 17 height 12
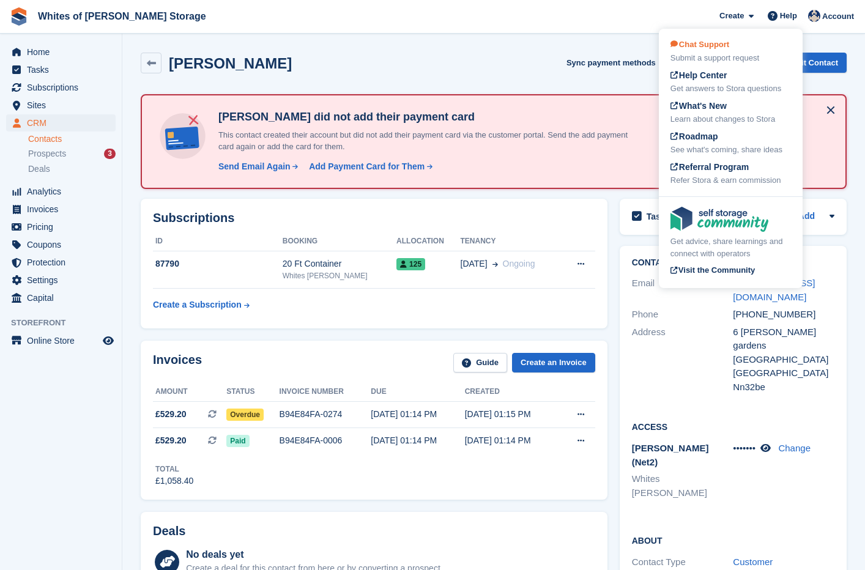
click at [695, 51] on div "Chat Support Submit a support request" at bounding box center [731, 52] width 121 height 26
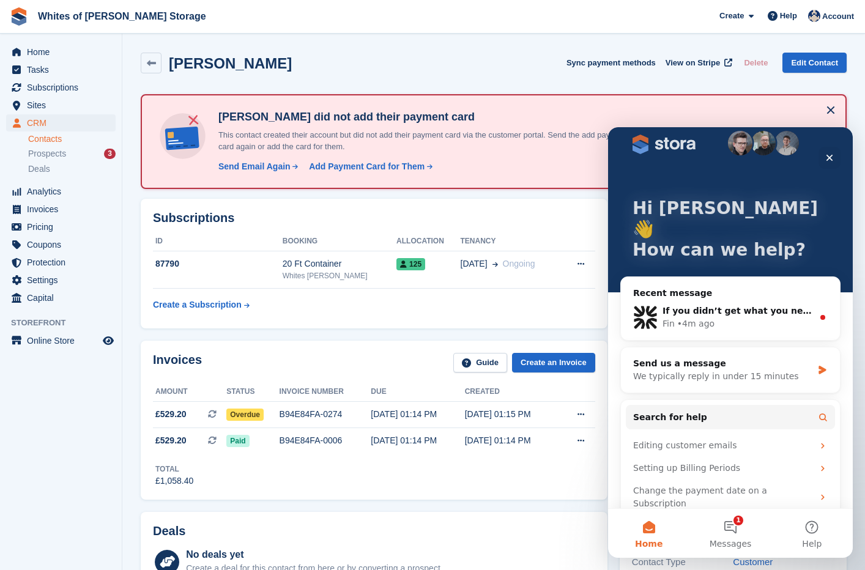
scroll to position [23, 0]
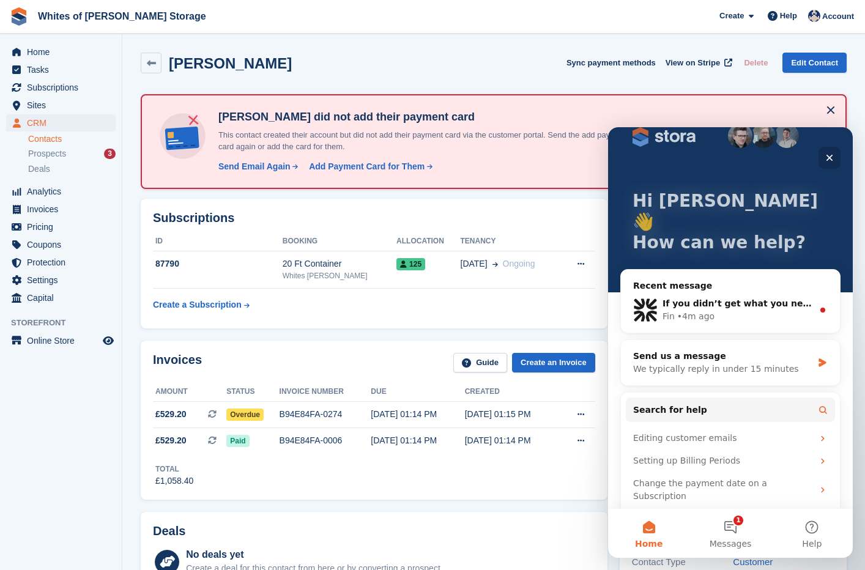
click at [827, 161] on icon "Close" at bounding box center [830, 158] width 7 height 7
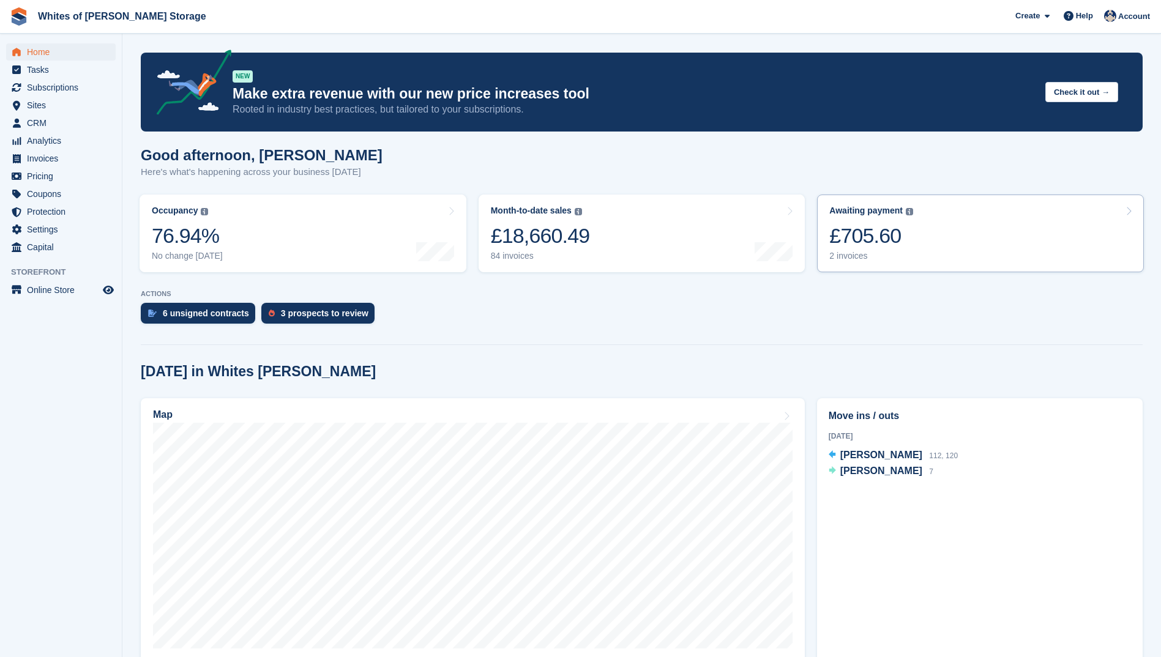
click at [853, 229] on div "£705.60" at bounding box center [871, 235] width 84 height 25
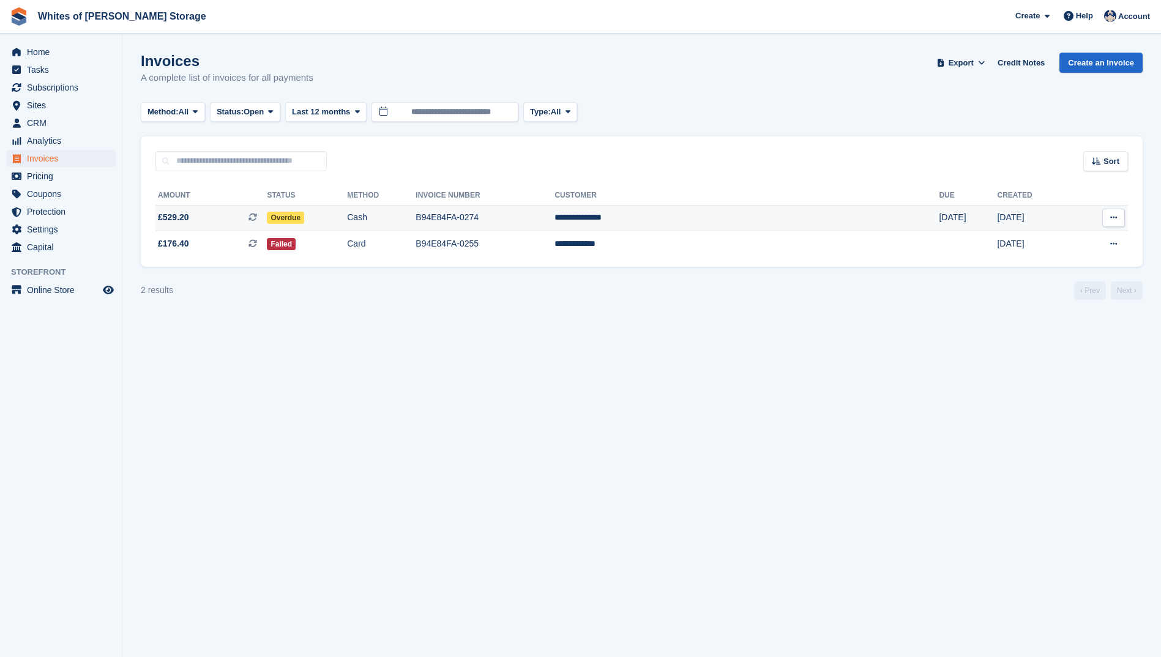
click at [1112, 217] on icon at bounding box center [1113, 218] width 7 height 8
click at [1057, 304] on p "View Subscription" at bounding box center [1066, 304] width 106 height 16
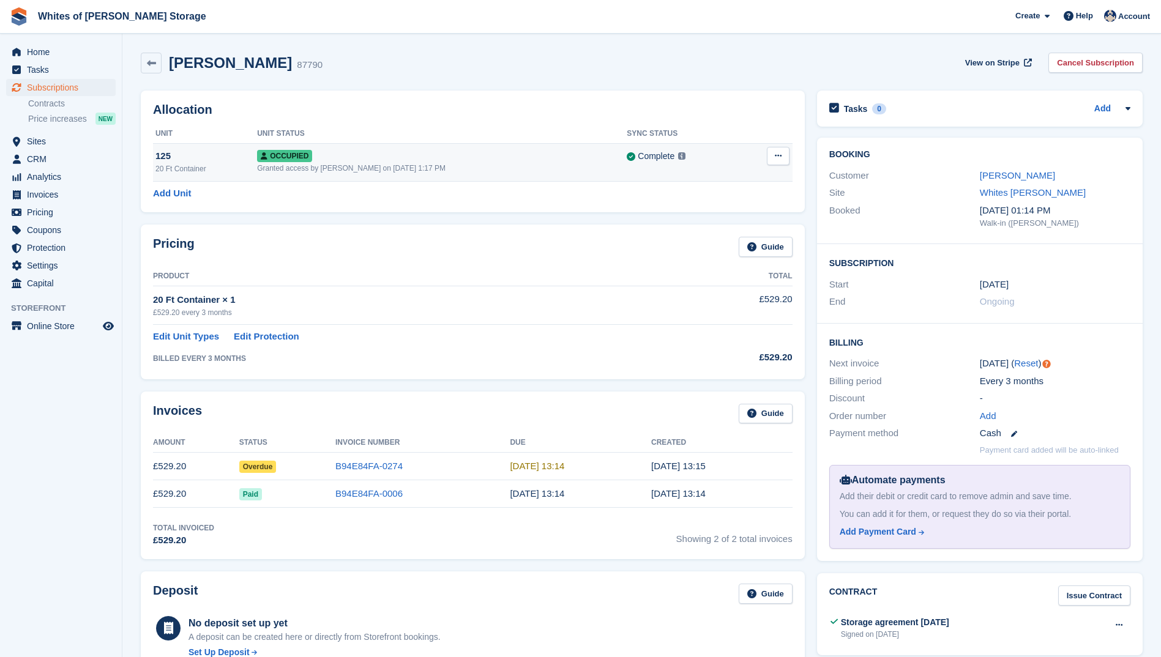
click at [783, 155] on button at bounding box center [778, 156] width 23 height 18
click at [267, 155] on icon at bounding box center [264, 155] width 7 height 7
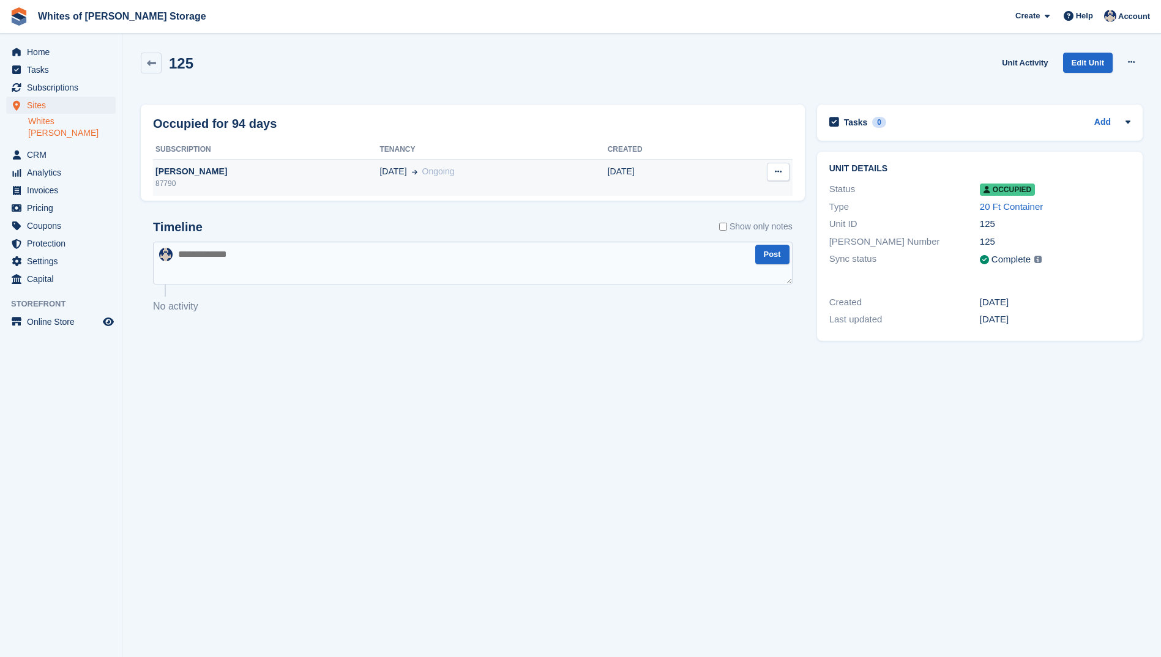
click at [781, 173] on button at bounding box center [778, 172] width 23 height 18
click at [152, 64] on icon at bounding box center [151, 63] width 9 height 9
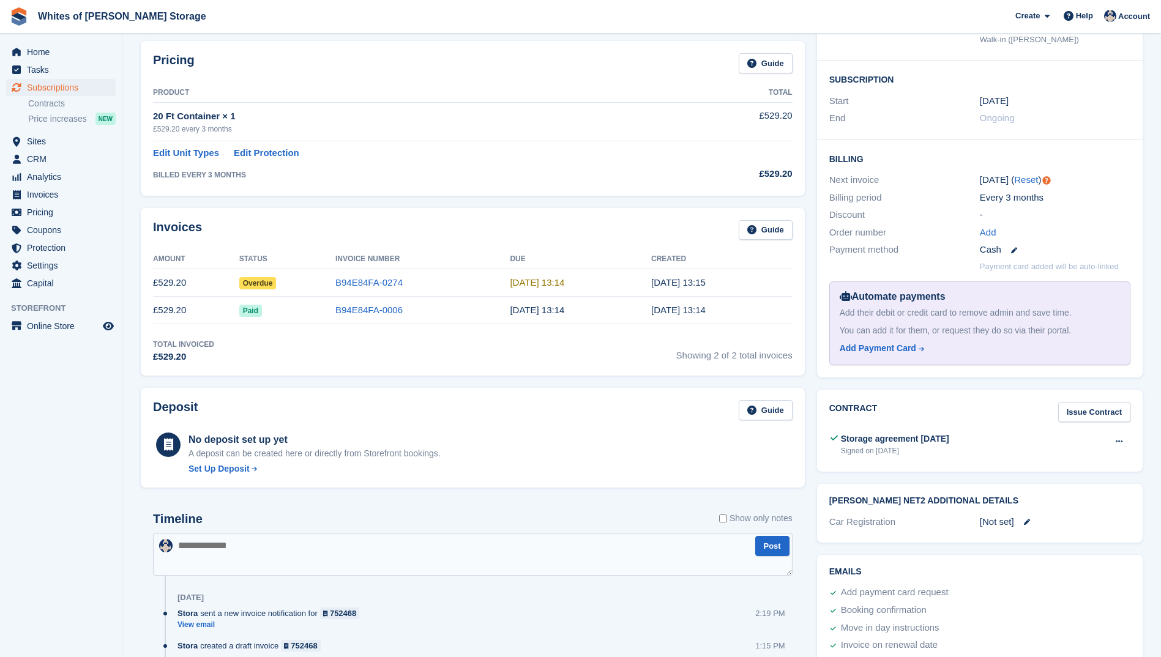
scroll to position [122, 0]
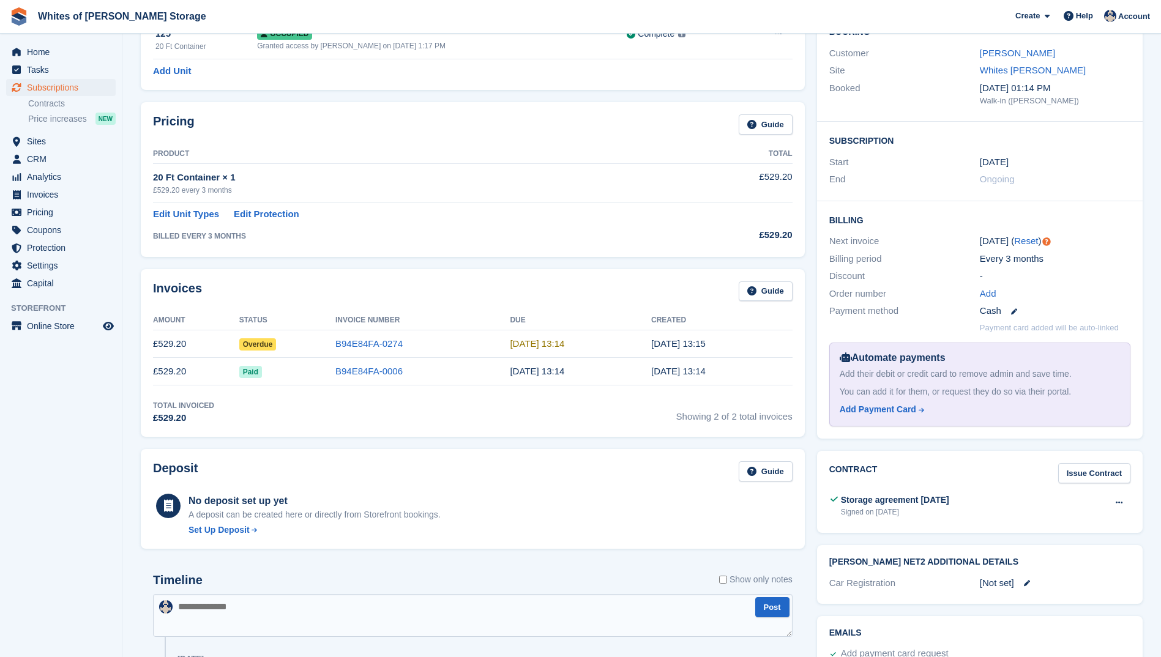
click at [171, 346] on td "£529.20" at bounding box center [196, 344] width 86 height 28
click at [348, 340] on link "B94E84FA-0274" at bounding box center [368, 343] width 67 height 10
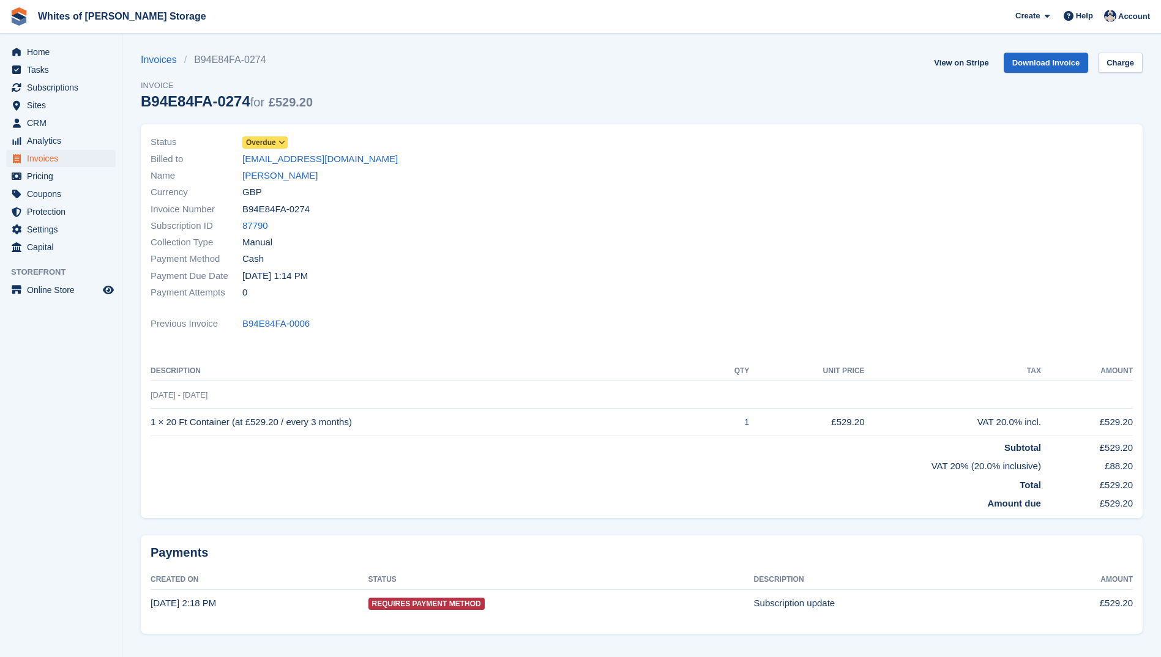
scroll to position [32, 0]
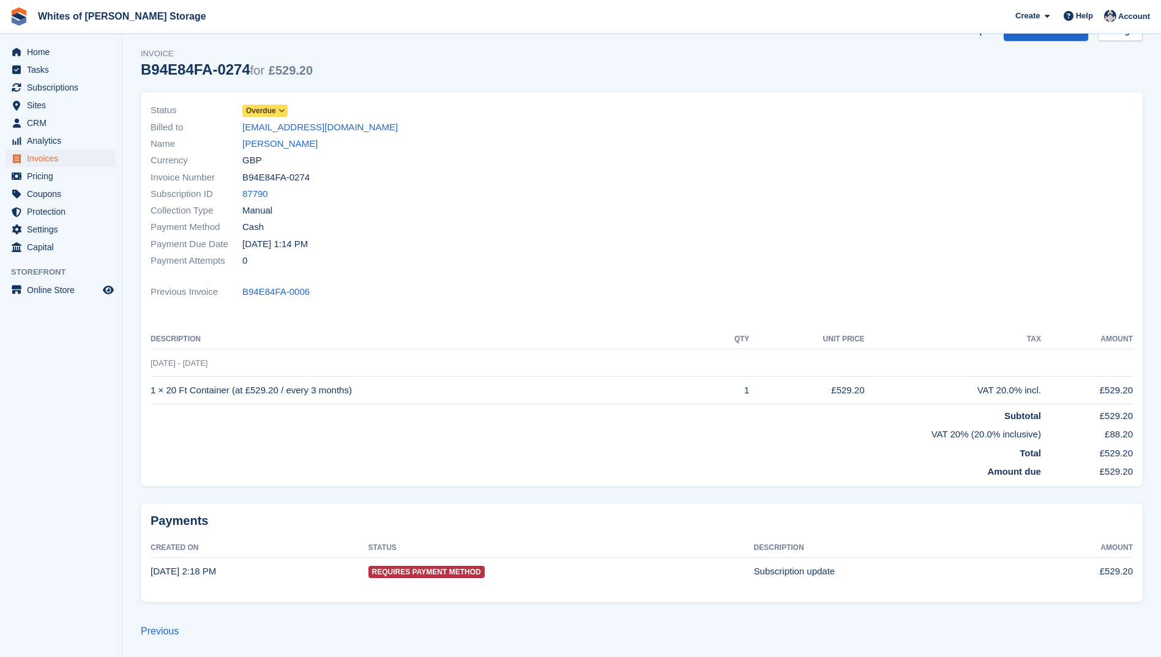
click at [237, 395] on td "1 × 20 Ft Container (at £529.20 / every 3 months)" at bounding box center [429, 391] width 557 height 28
click at [203, 392] on td "1 × 20 Ft Container (at £529.20 / every 3 months)" at bounding box center [429, 391] width 557 height 28
